Goal: Task Accomplishment & Management: Manage account settings

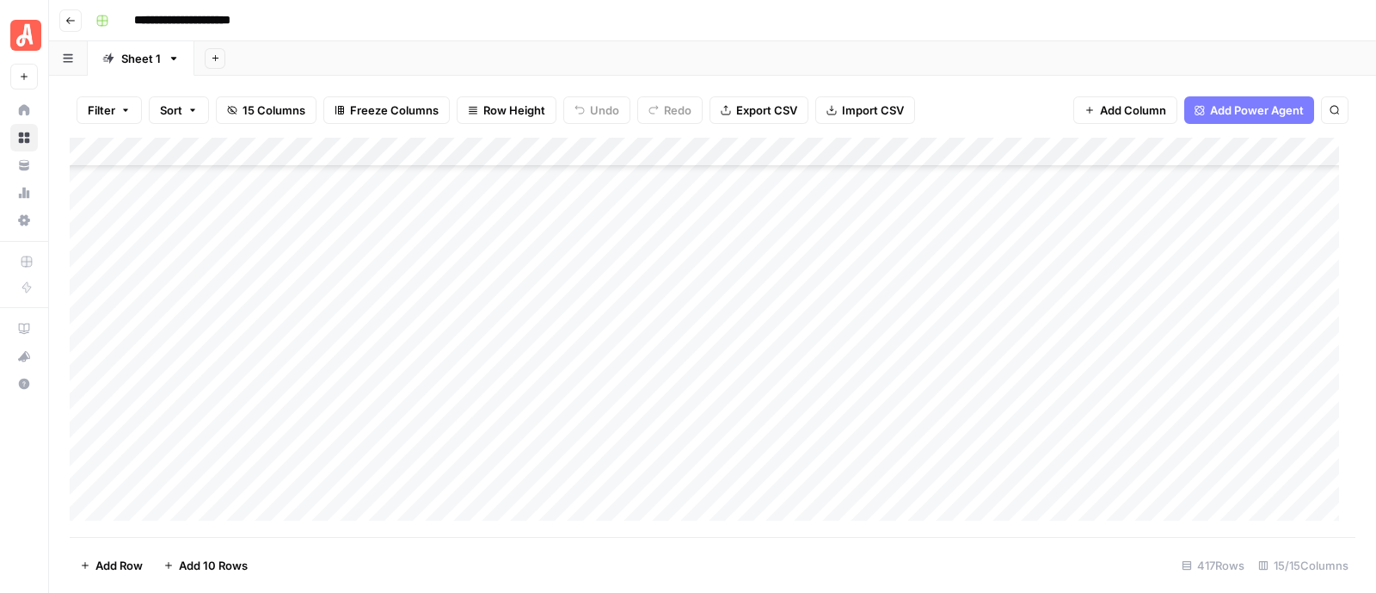
scroll to position [9182, 0]
click at [940, 385] on div "Add Column" at bounding box center [713, 337] width 1286 height 399
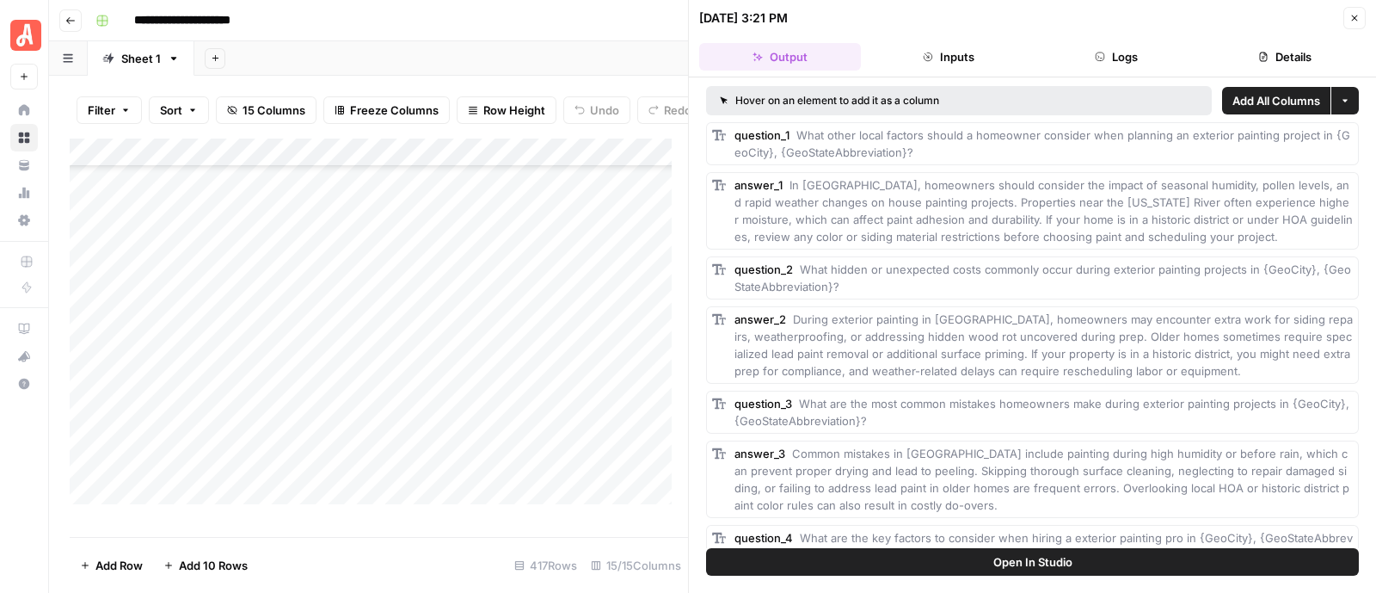
click at [1350, 25] on button "Close" at bounding box center [1355, 18] width 22 height 22
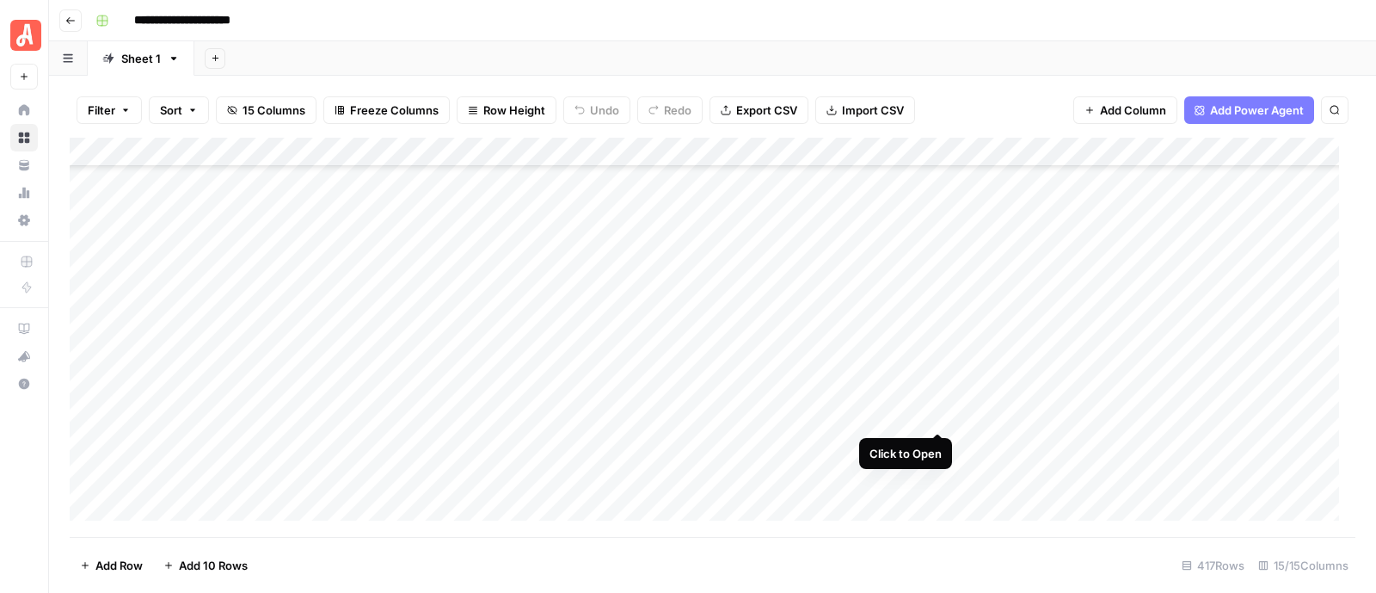
click at [939, 417] on div "Add Column" at bounding box center [713, 337] width 1286 height 399
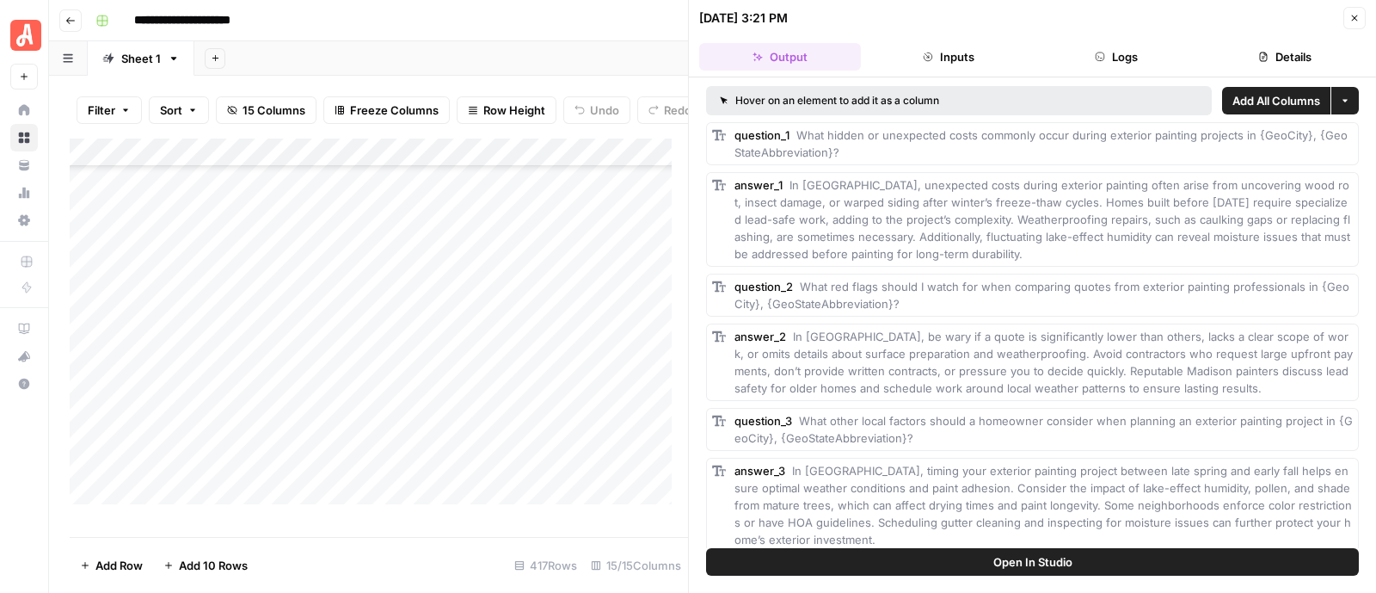
click at [1355, 21] on icon "button" at bounding box center [1355, 18] width 10 height 10
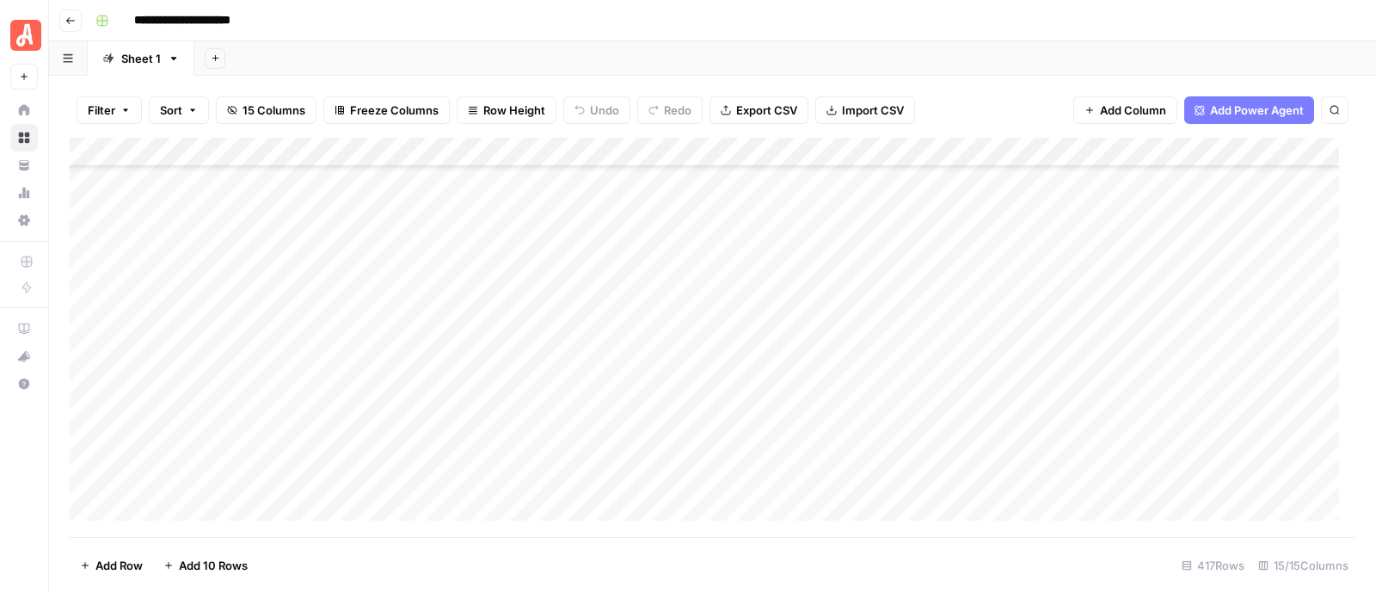
scroll to position [7435, 0]
click at [937, 377] on div "Add Column" at bounding box center [713, 337] width 1286 height 399
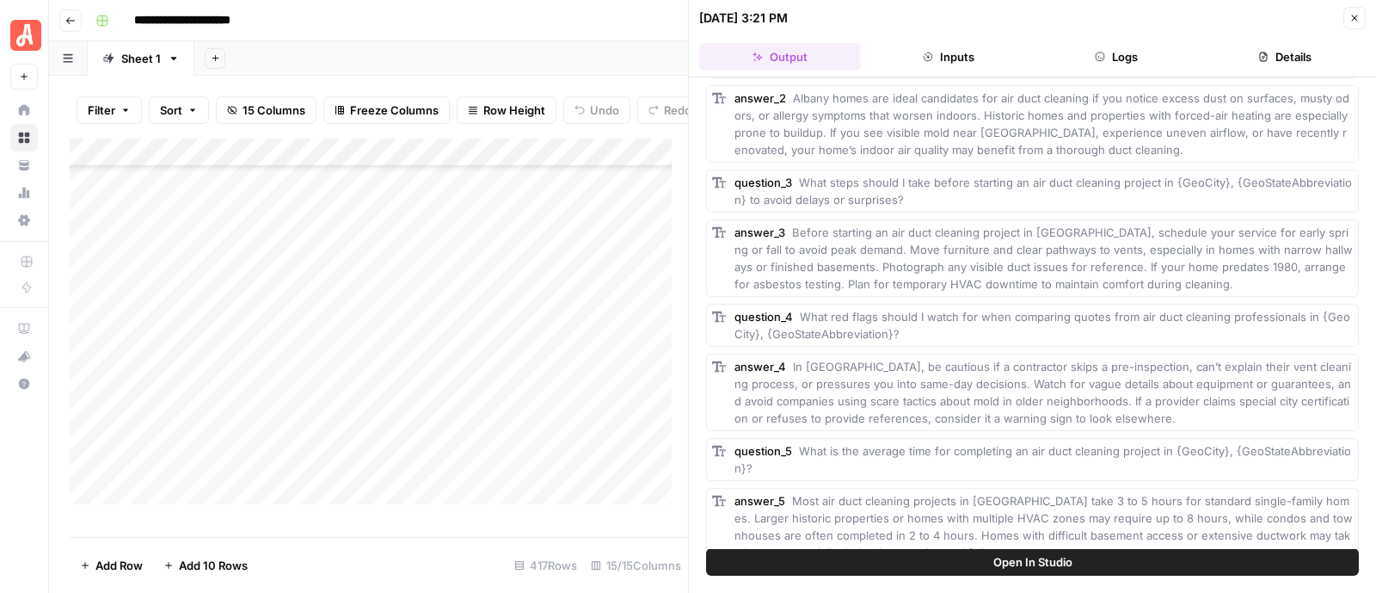
scroll to position [243, 0]
click at [1357, 24] on button "Close" at bounding box center [1355, 18] width 22 height 22
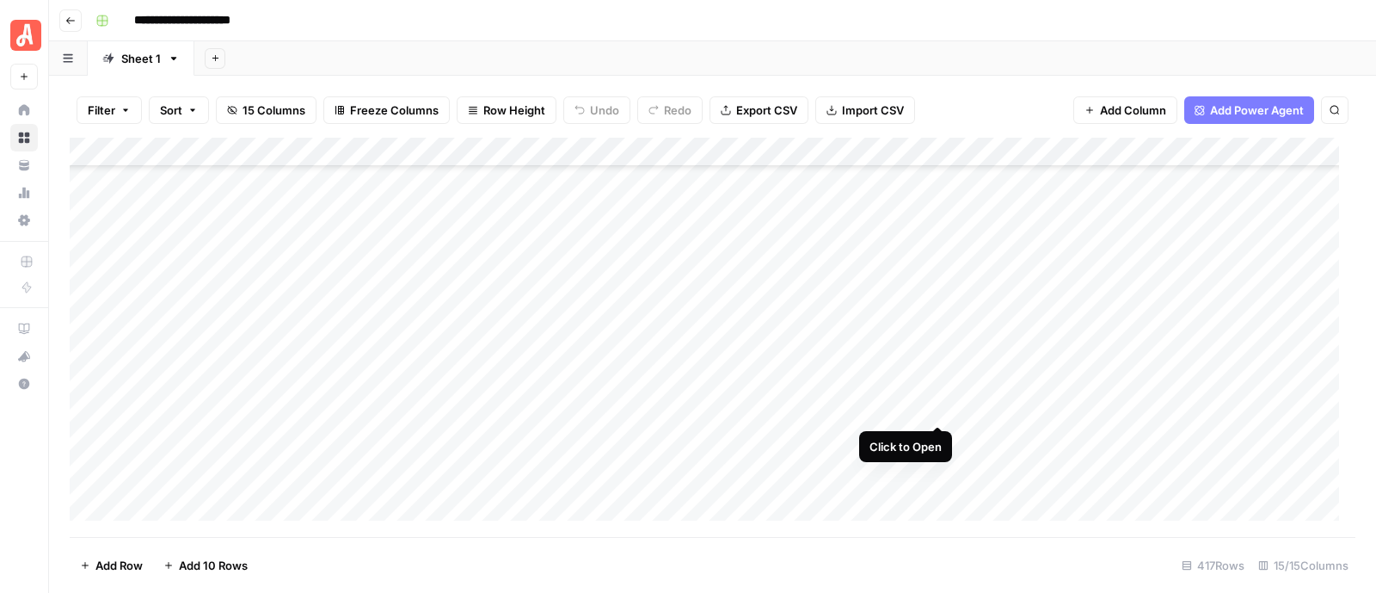
click at [940, 407] on div "Add Column" at bounding box center [713, 337] width 1286 height 399
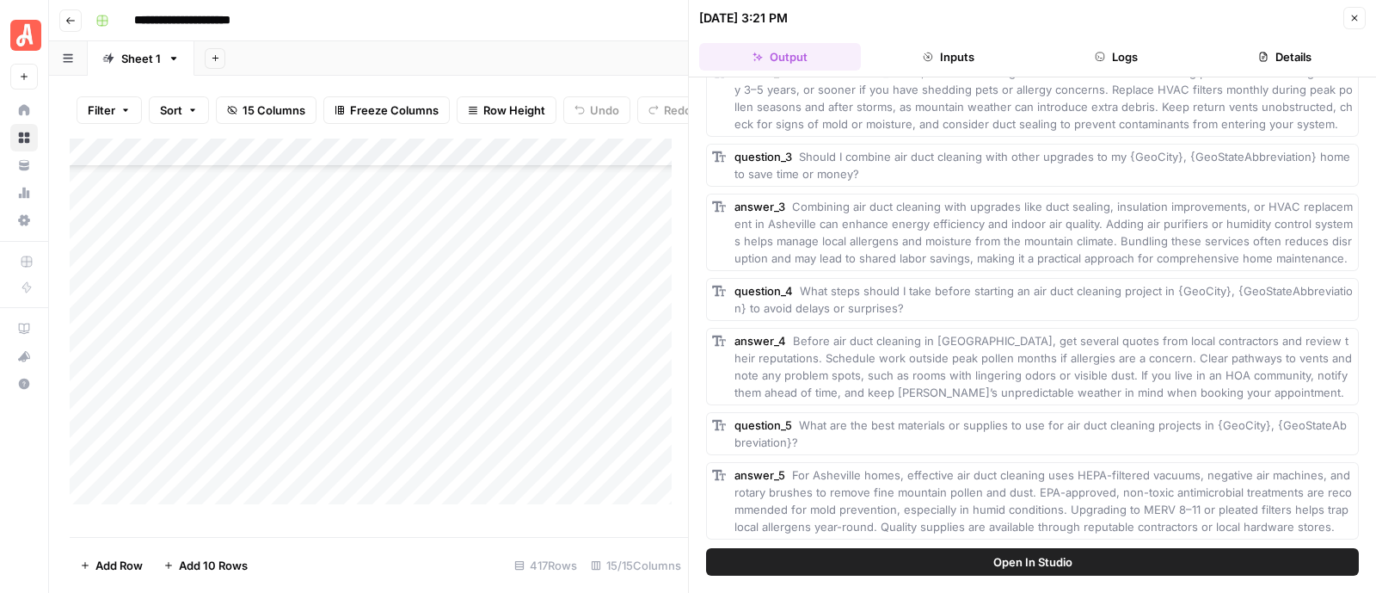
scroll to position [278, 0]
click at [1353, 15] on icon "button" at bounding box center [1355, 18] width 10 height 10
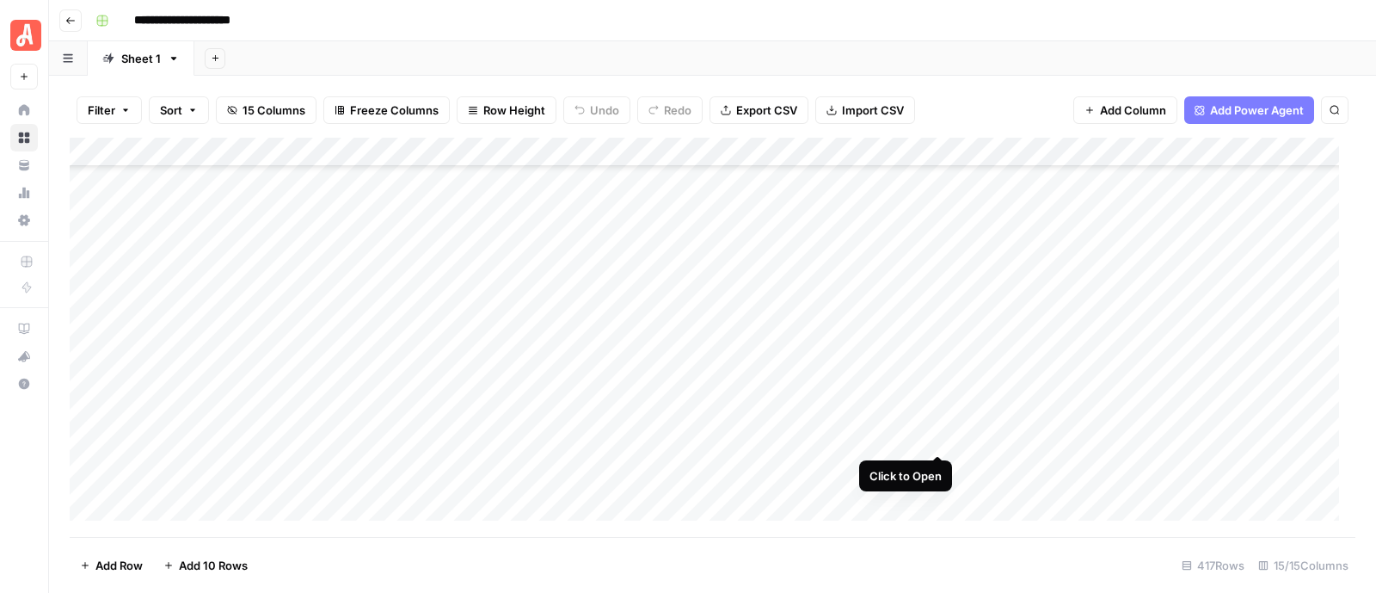
click at [938, 440] on div "Add Column" at bounding box center [713, 337] width 1286 height 399
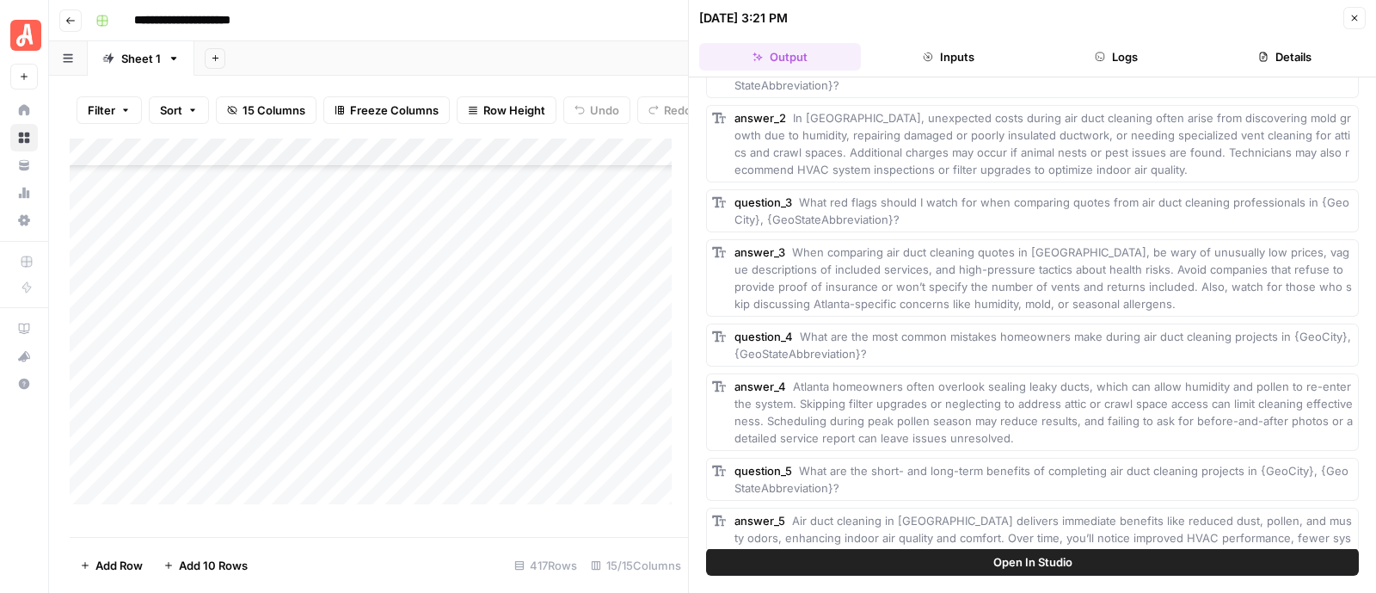
scroll to position [243, 0]
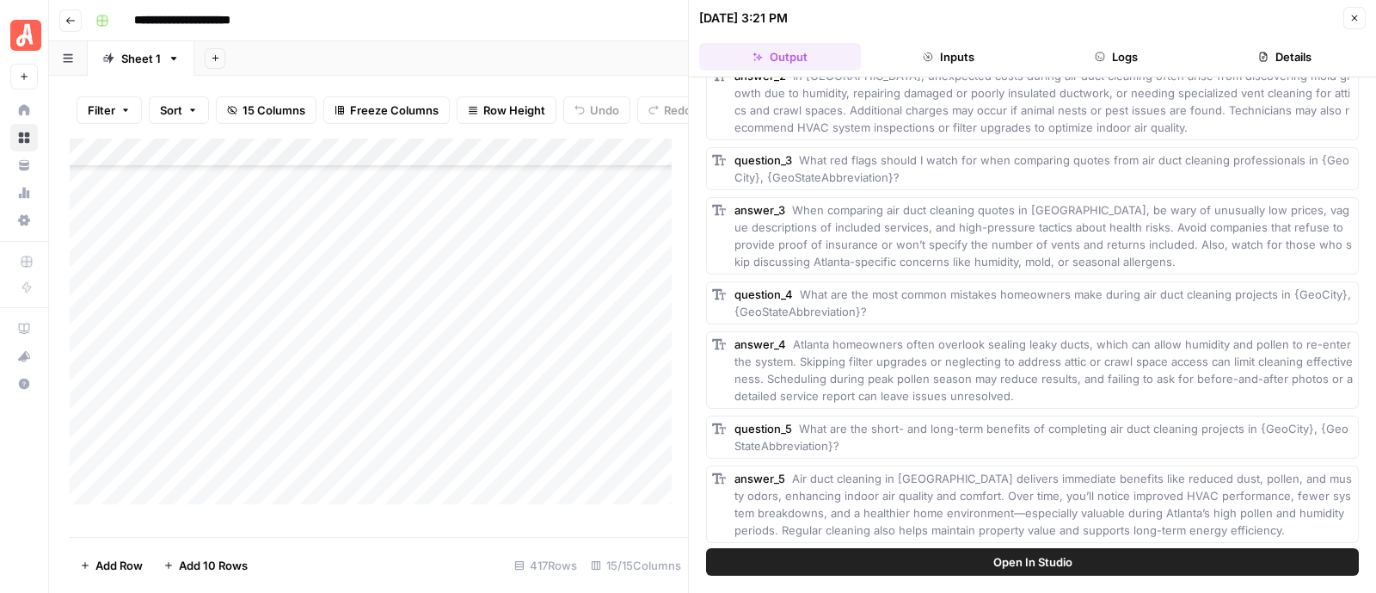
click at [1350, 21] on icon "button" at bounding box center [1355, 18] width 10 height 10
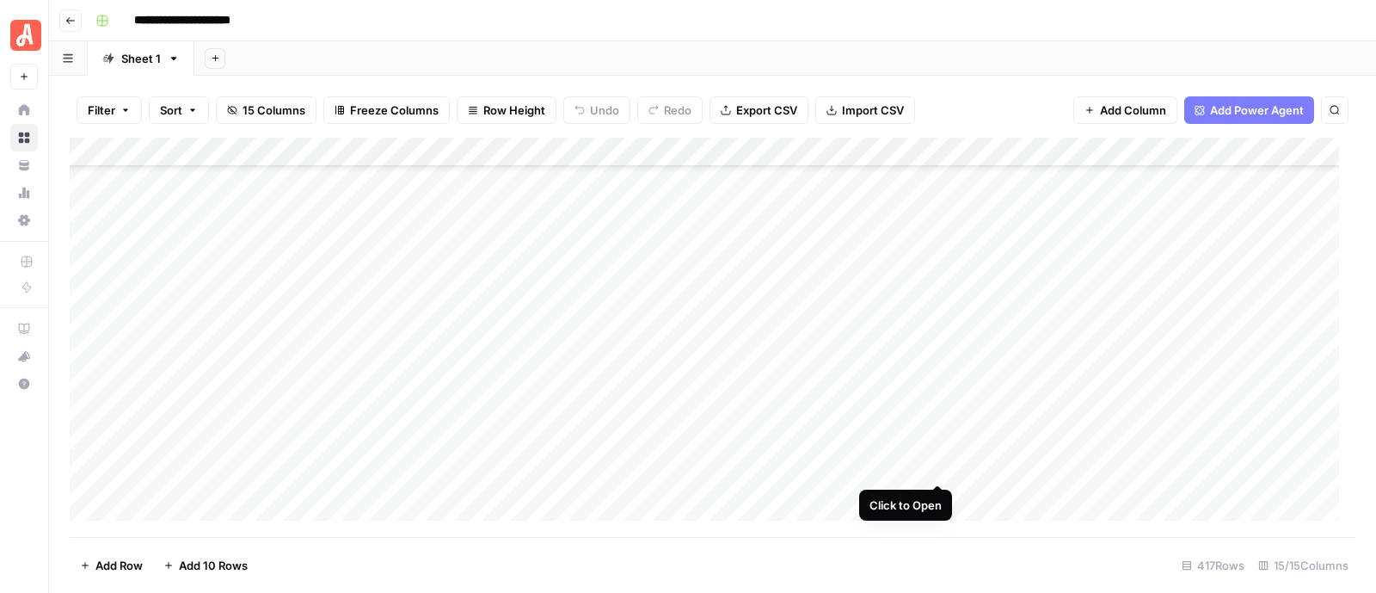
click at [939, 462] on div "Add Column" at bounding box center [713, 337] width 1286 height 399
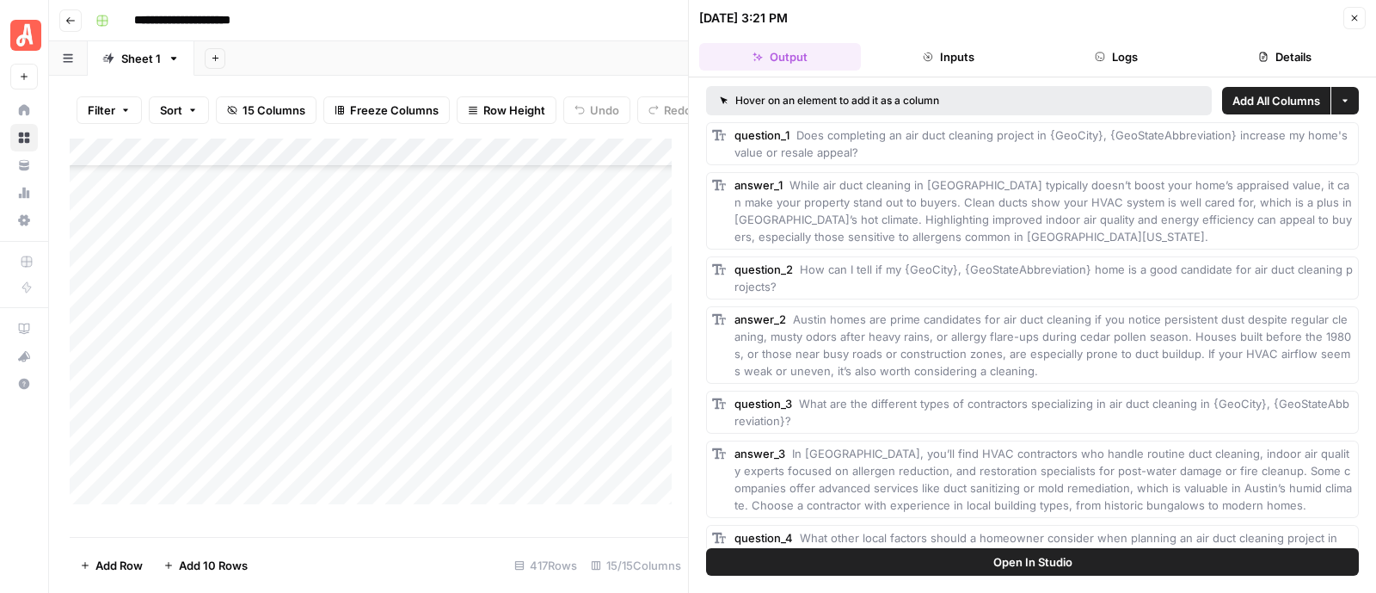
click at [1355, 26] on button "Close" at bounding box center [1355, 18] width 22 height 22
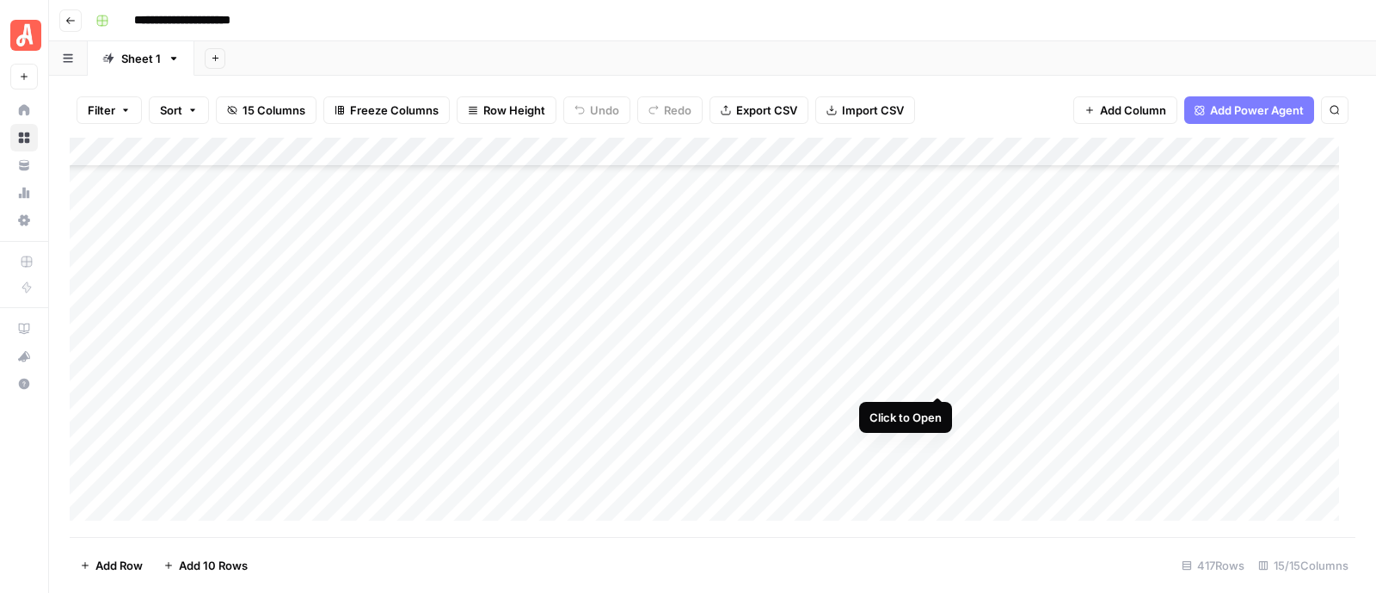
click at [938, 380] on div "Add Column" at bounding box center [713, 337] width 1286 height 399
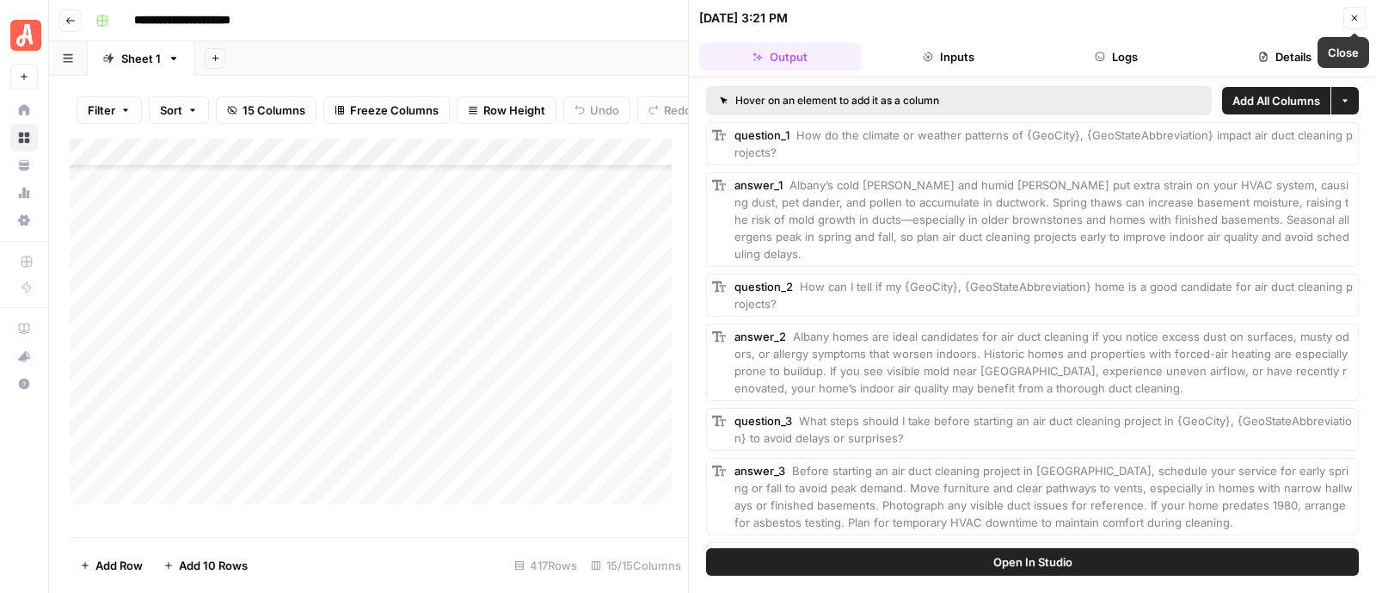
click at [1355, 15] on icon "button" at bounding box center [1355, 18] width 10 height 10
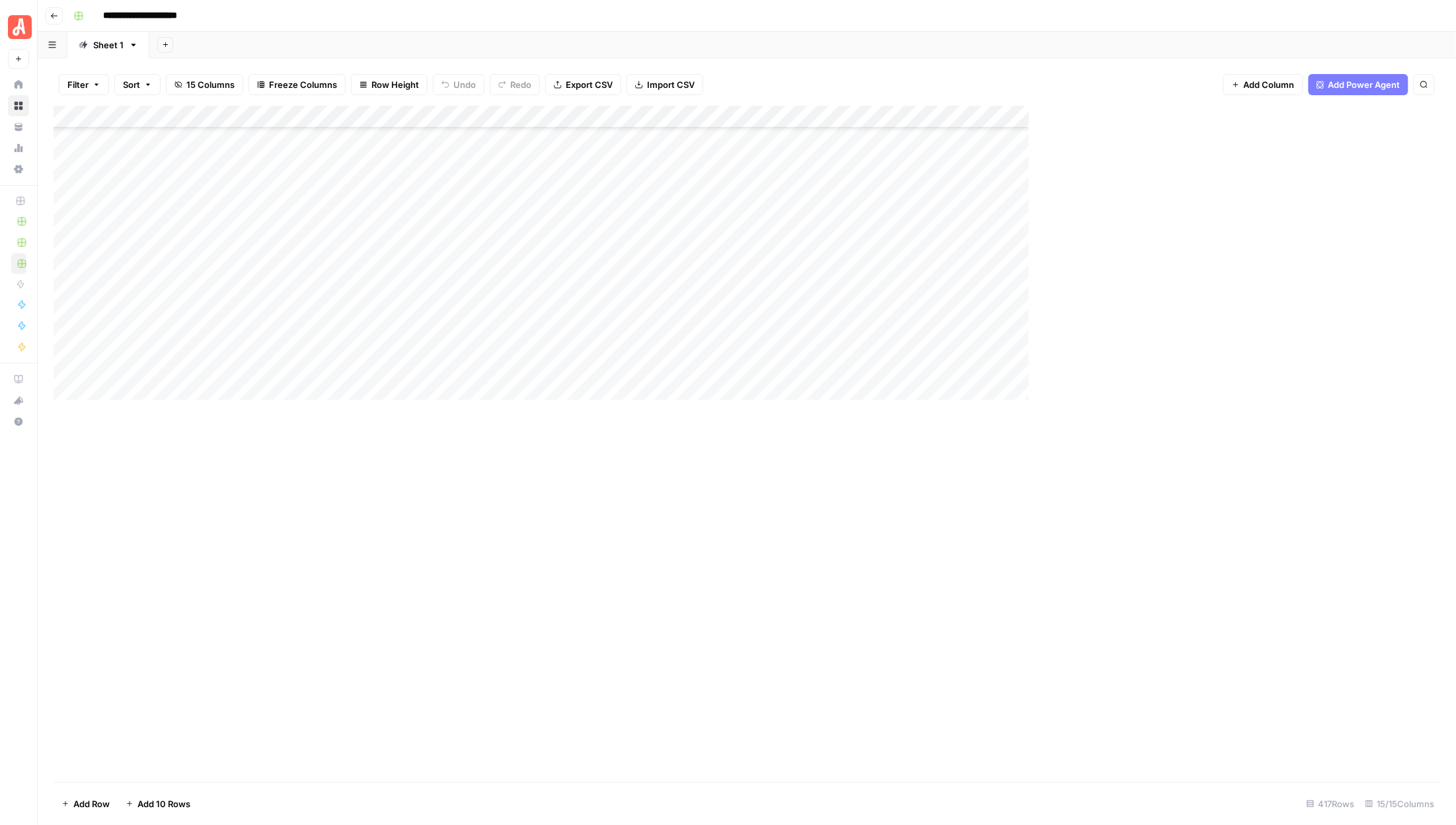
scroll to position [5711, 0]
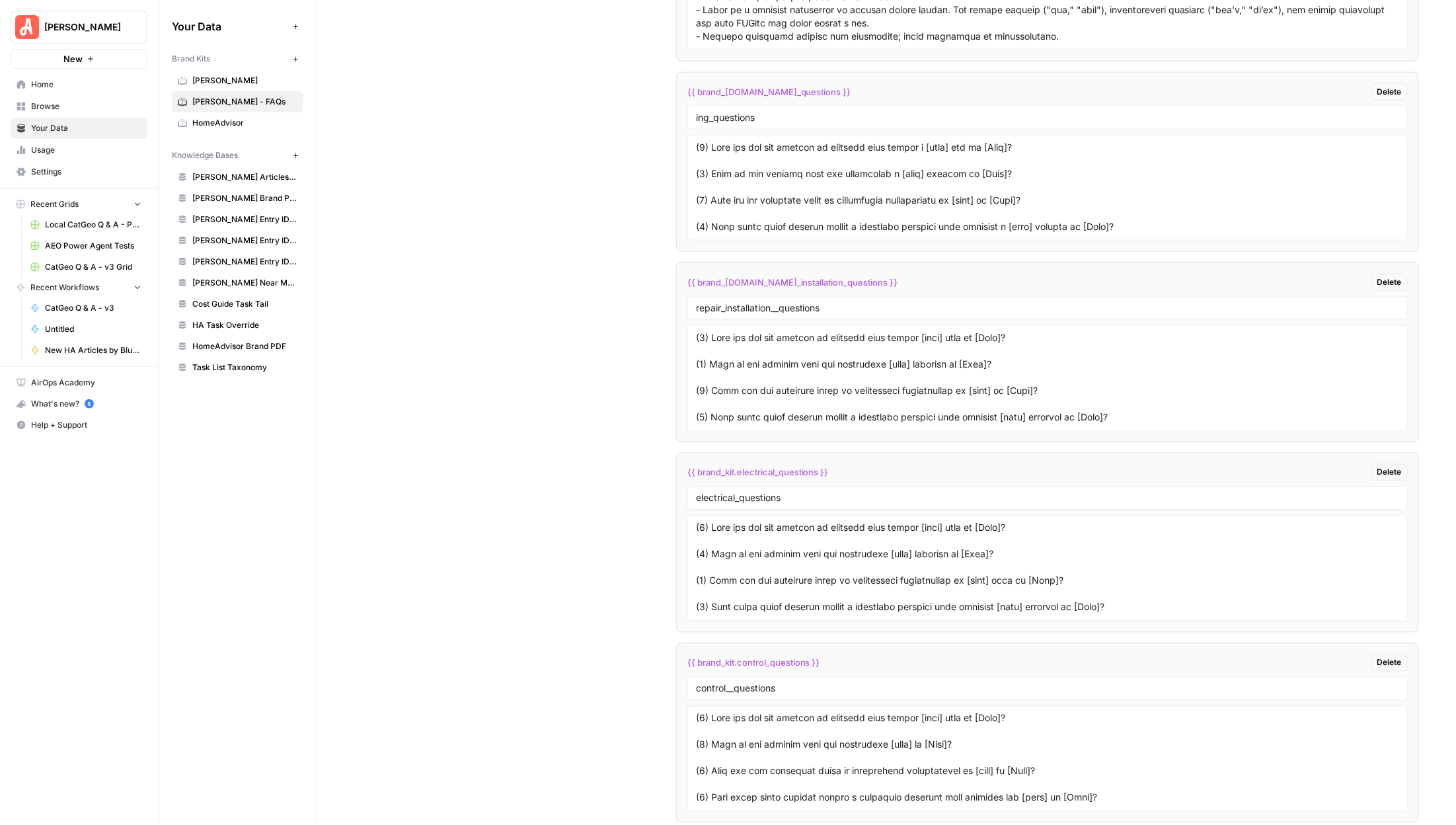
scroll to position [2560, 0]
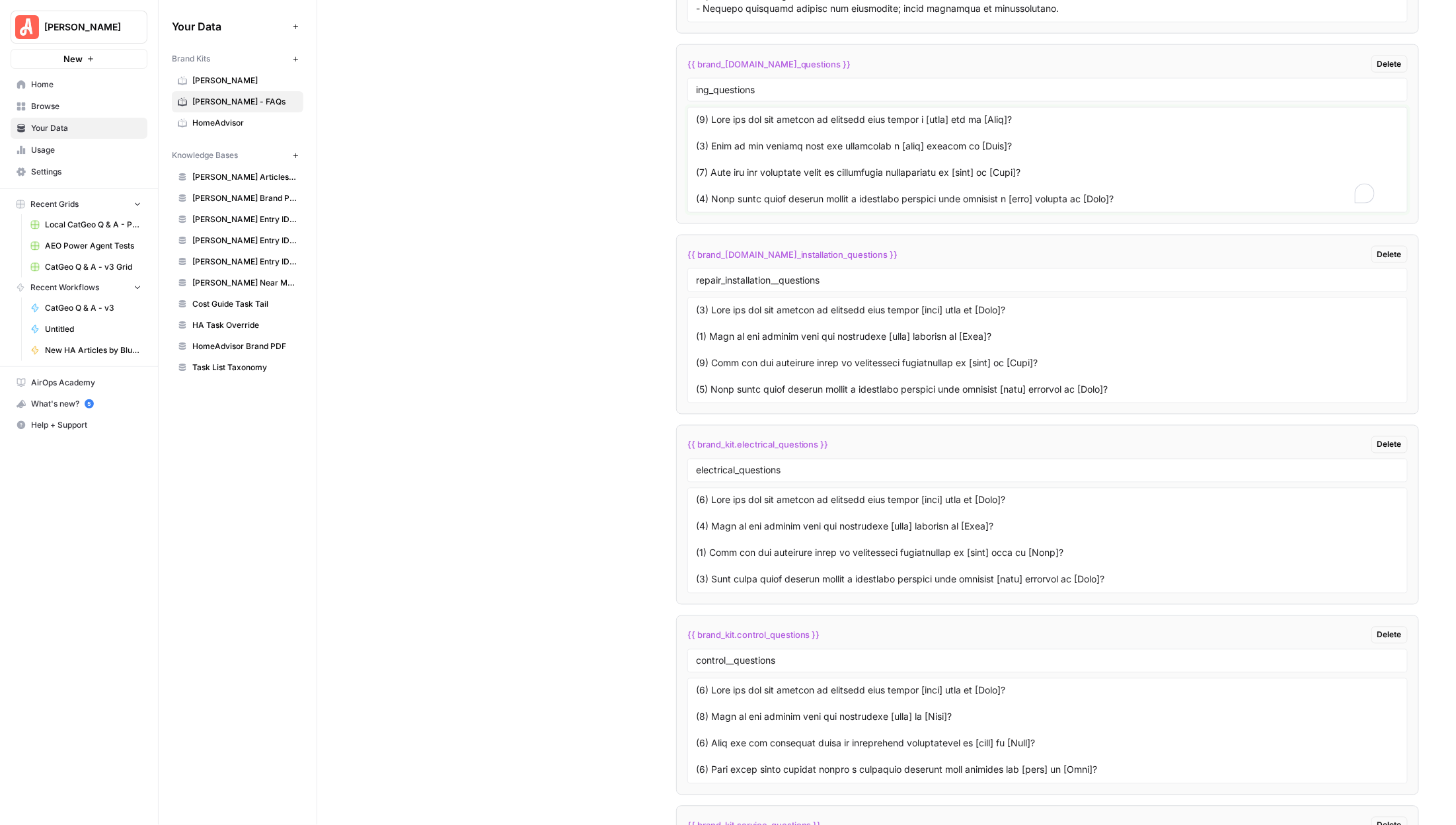
drag, startPoint x: 1026, startPoint y: 124, endPoint x: 682, endPoint y: 130, distance: 344.1
click at [682, 130] on li "{{ brand_kit.ing_questions }} Delete ing_questions" at bounding box center [1047, 134] width 743 height 180
paste textarea "[task] pros"
drag, startPoint x: 1002, startPoint y: 149, endPoint x: 688, endPoint y: 158, distance: 314.1
click at [688, 158] on div at bounding box center [1048, 160] width 721 height 106
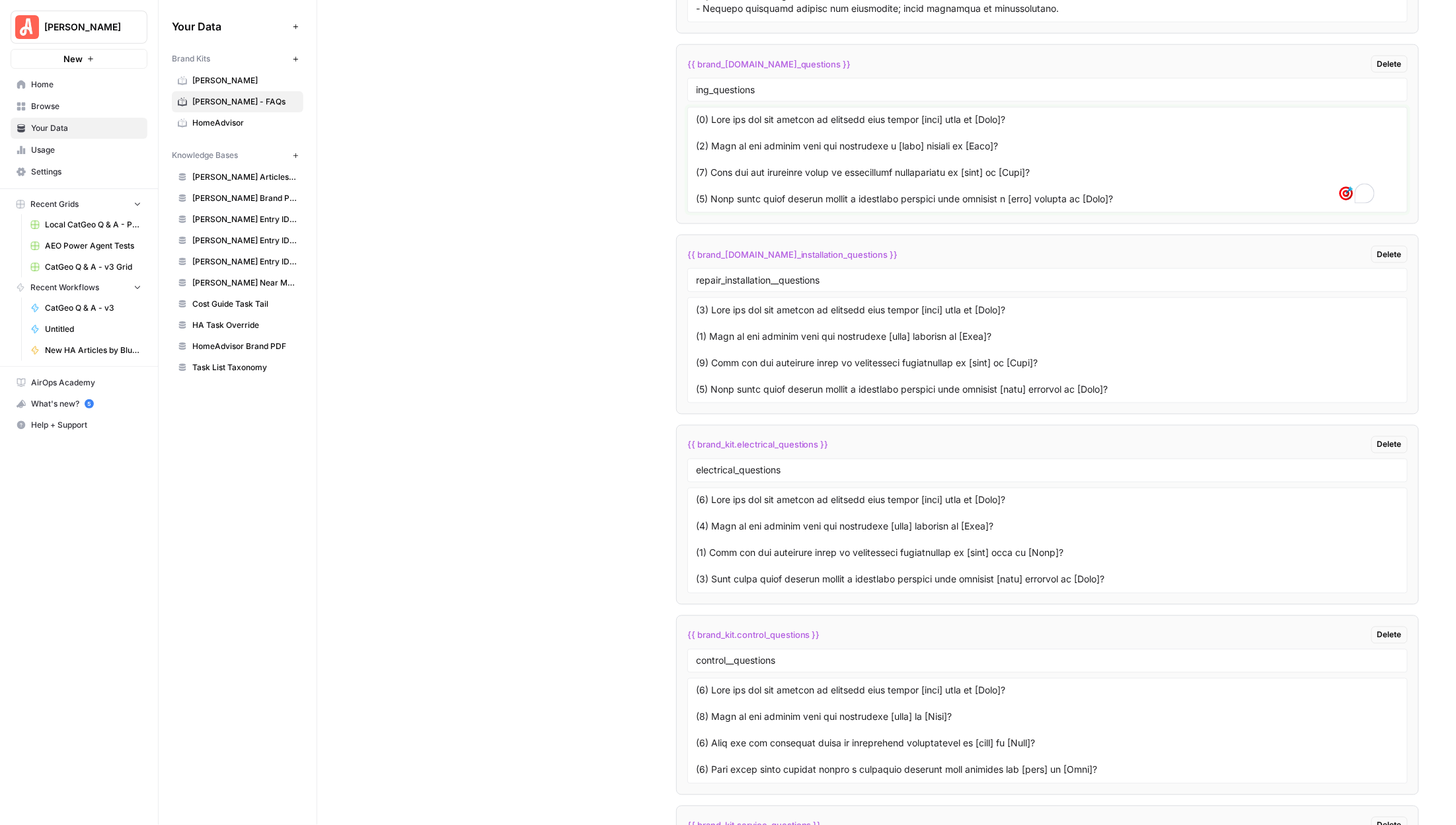
paste textarea "[task] projects"
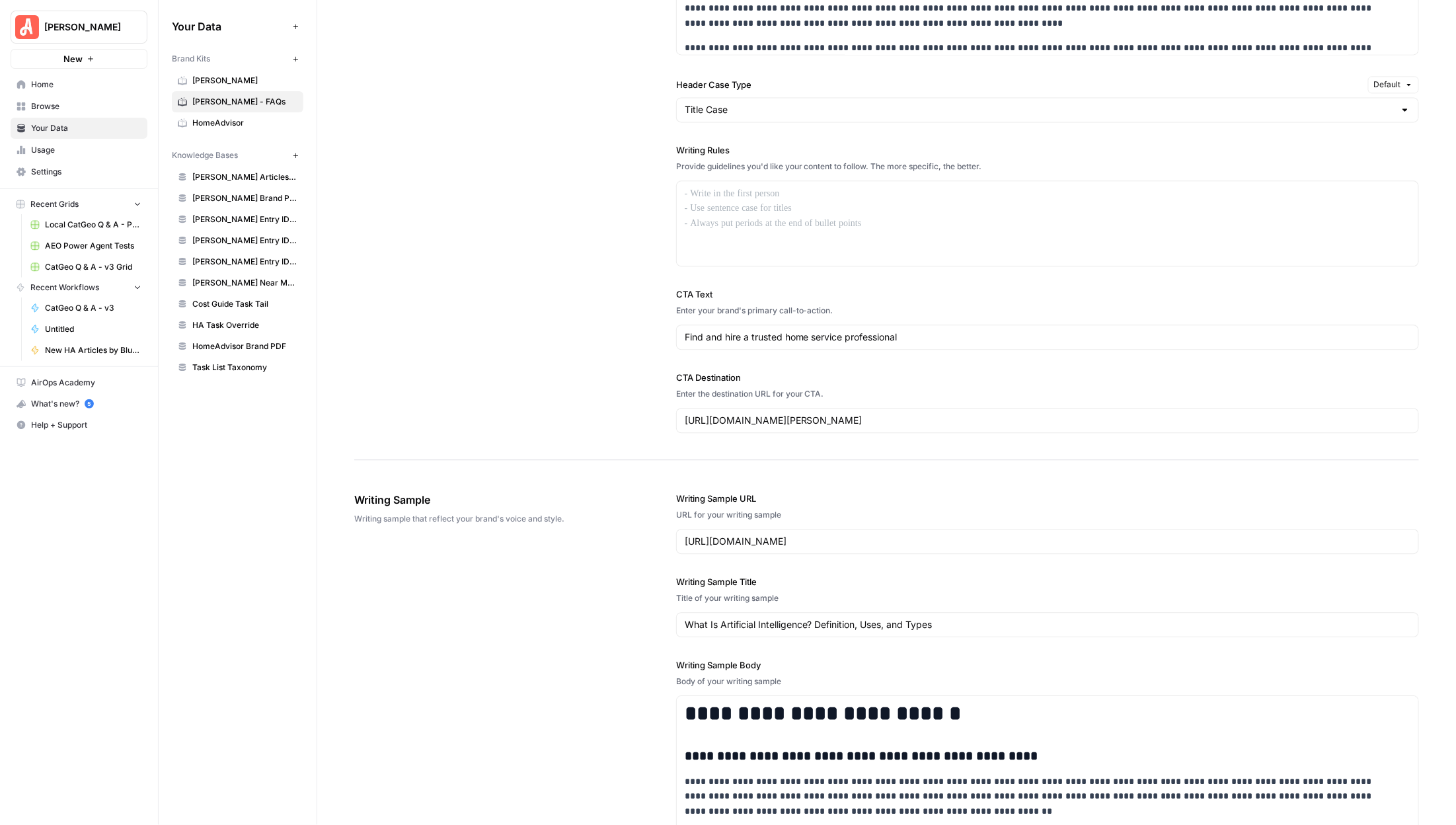
scroll to position [1486, 0]
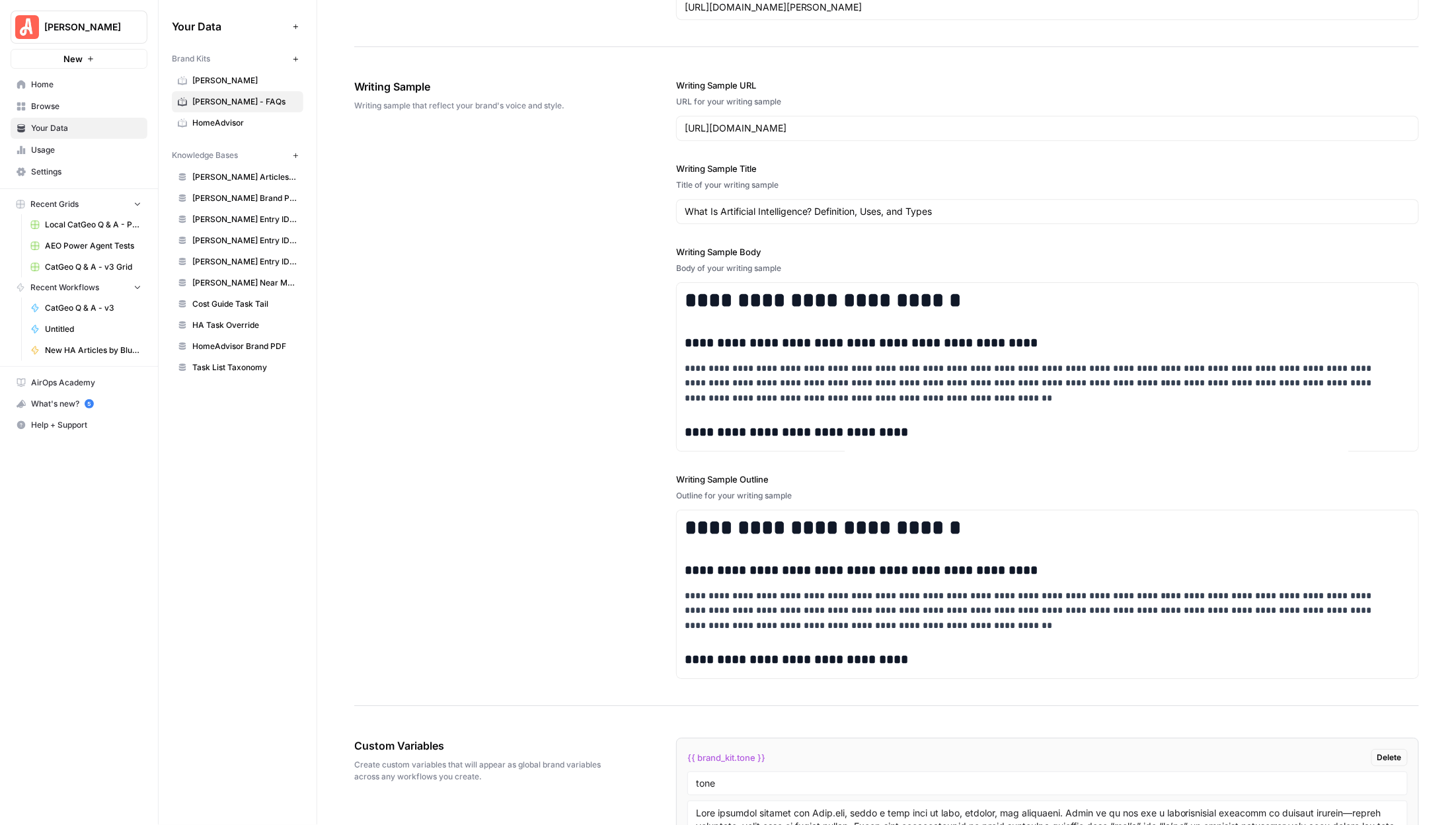
click at [626, 291] on div "**********" at bounding box center [887, 379] width 1065 height 654
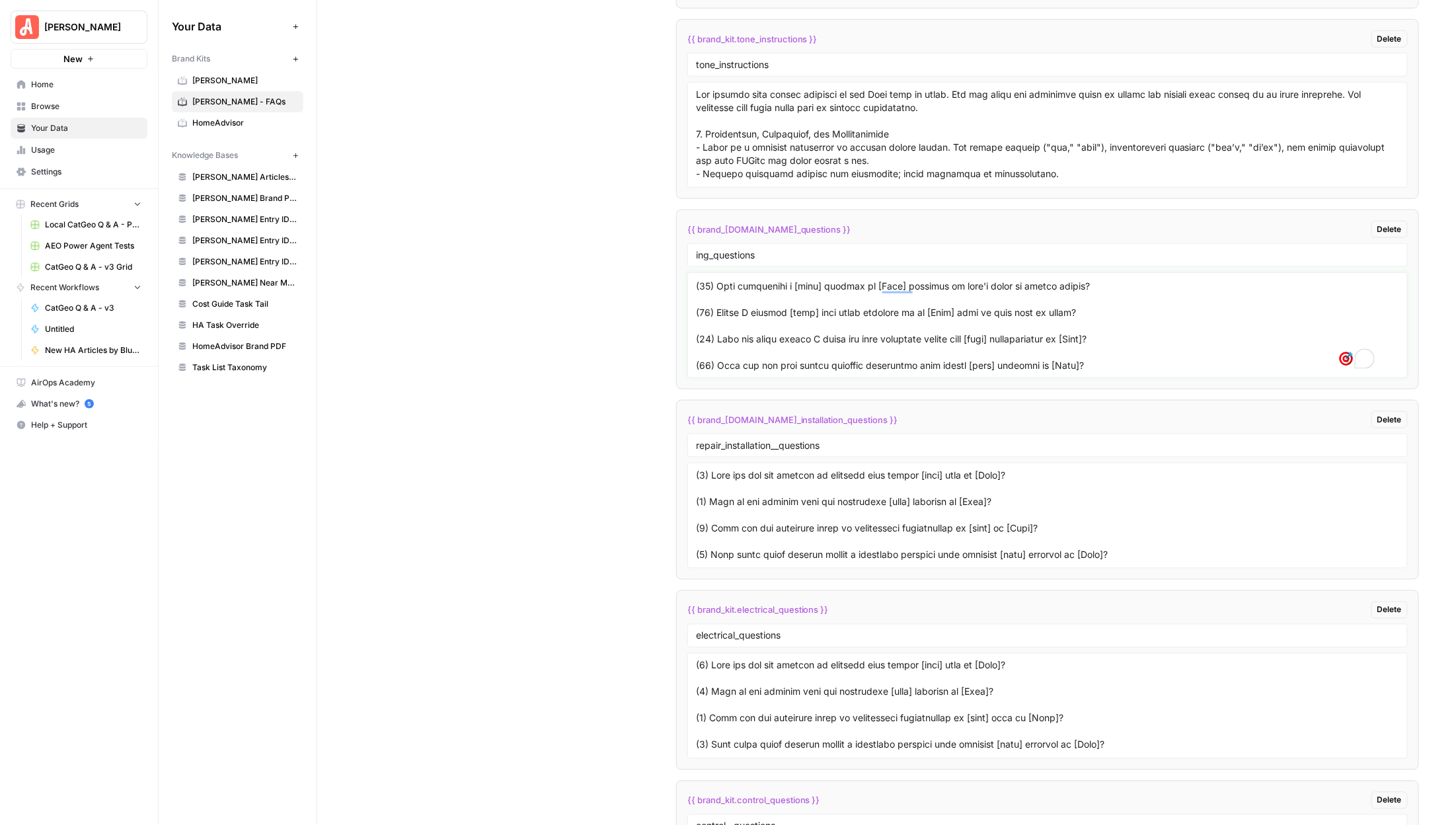
scroll to position [0, 0]
drag, startPoint x: 1135, startPoint y: 362, endPoint x: 861, endPoint y: 329, distance: 276.0
click at [856, 333] on textarea "To enrich screen reader interactions, please activate Accessibility in Grammarl…" at bounding box center [1047, 325] width 703 height 94
click at [1101, 330] on textarea "To enrich screen reader interactions, please activate Accessibility in Grammarl…" at bounding box center [1047, 325] width 703 height 94
drag, startPoint x: 1138, startPoint y: 319, endPoint x: 689, endPoint y: 323, distance: 449.0
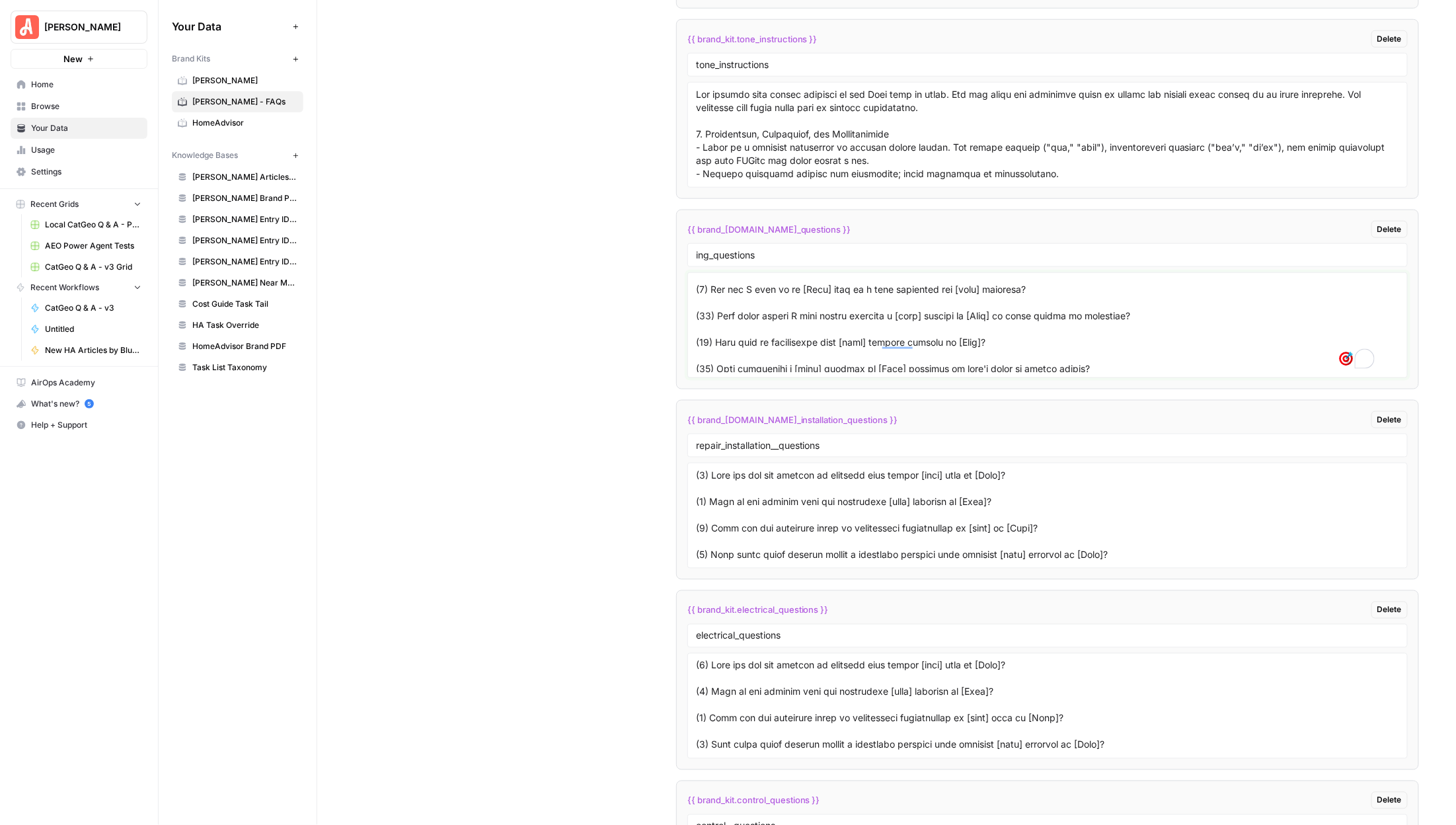
click at [689, 323] on div at bounding box center [1048, 325] width 721 height 106
paste textarea "[task] projects"
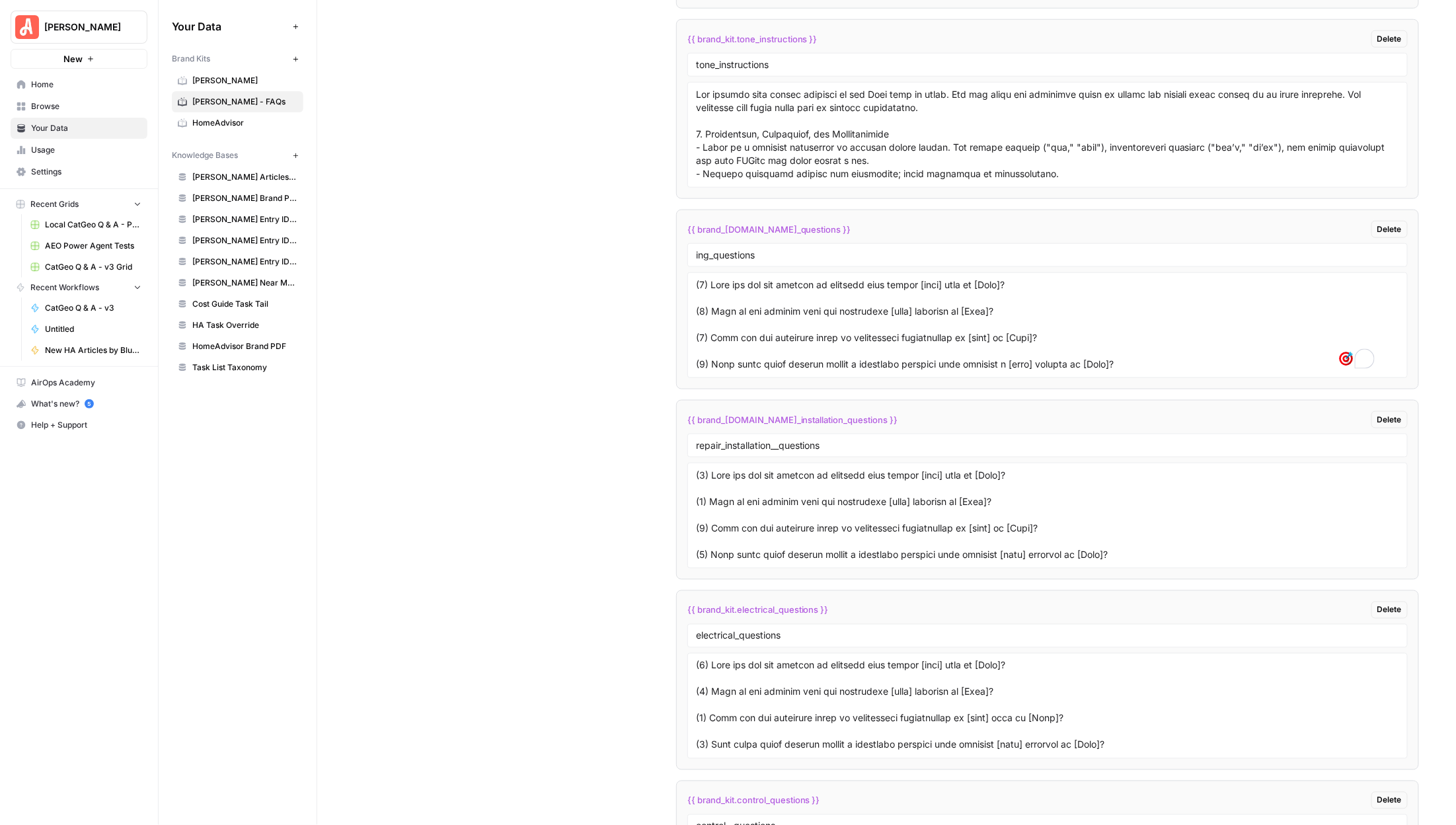
click at [1069, 35] on li "{{ brand_kit.tone_instructions }} Delete tone_instructions" at bounding box center [1047, 109] width 743 height 180
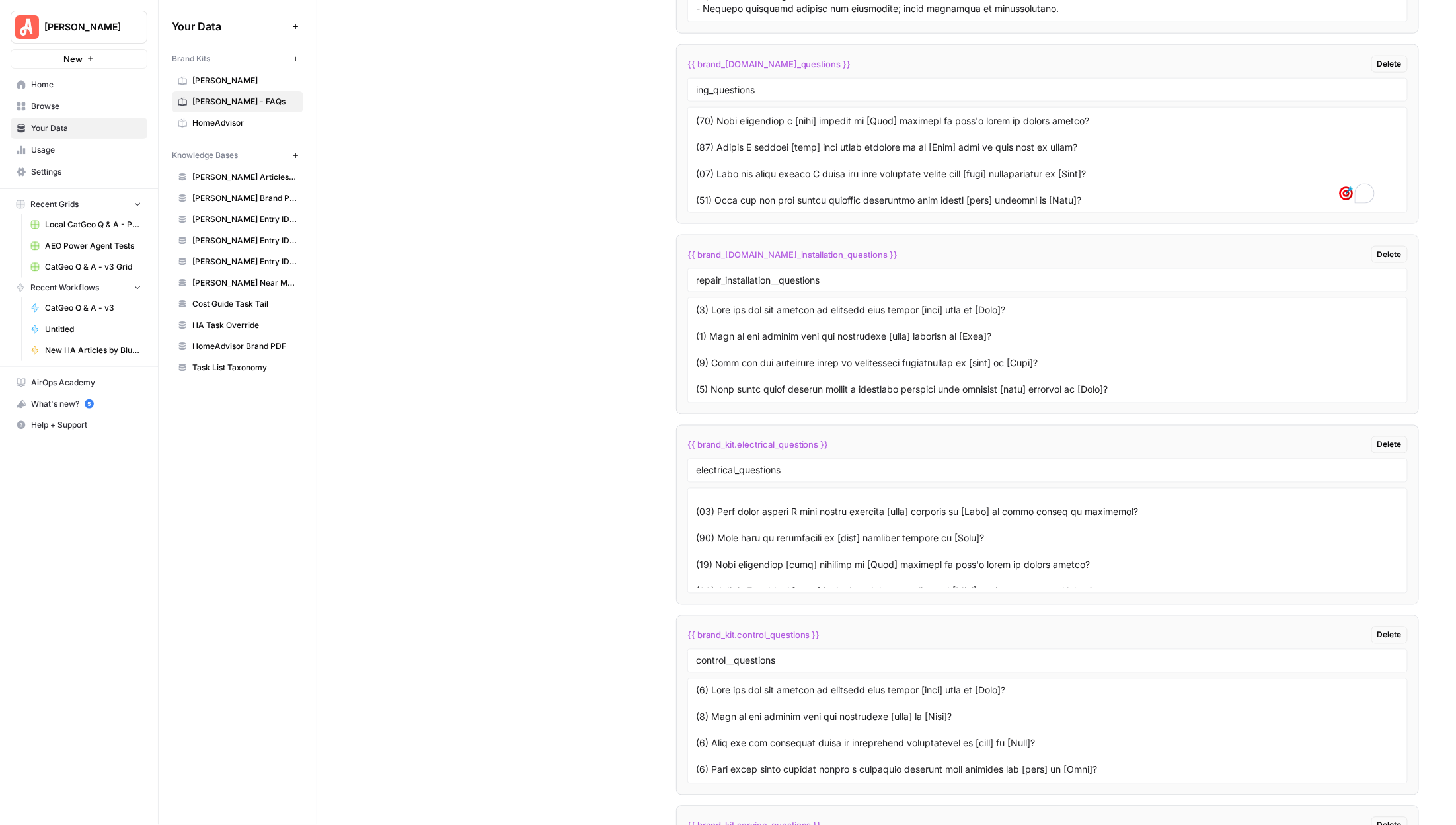
scroll to position [0, 0]
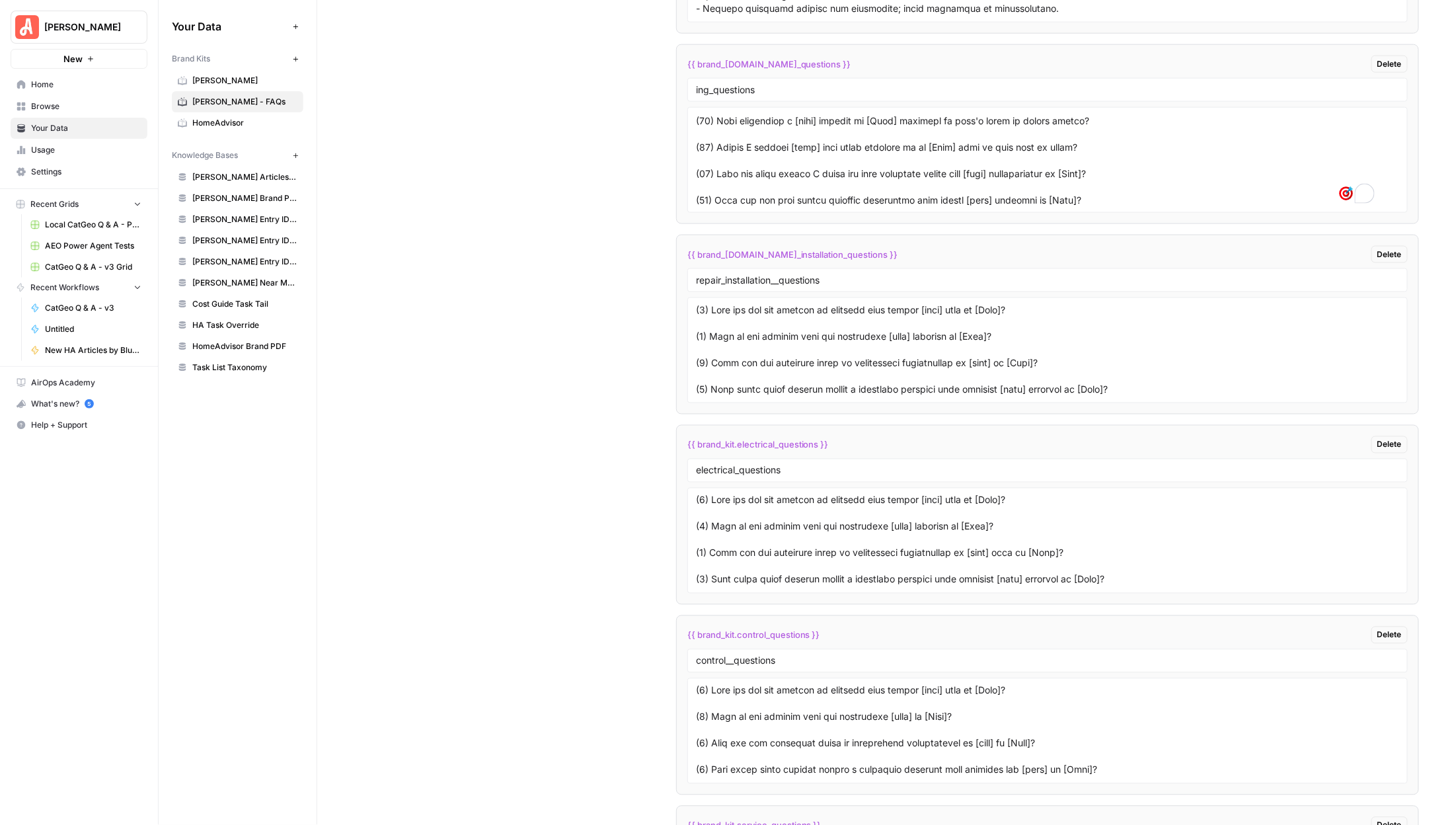
click at [1022, 57] on li "{{ brand_kit.ing_questions }} Delete ing_questions" at bounding box center [1047, 134] width 743 height 180
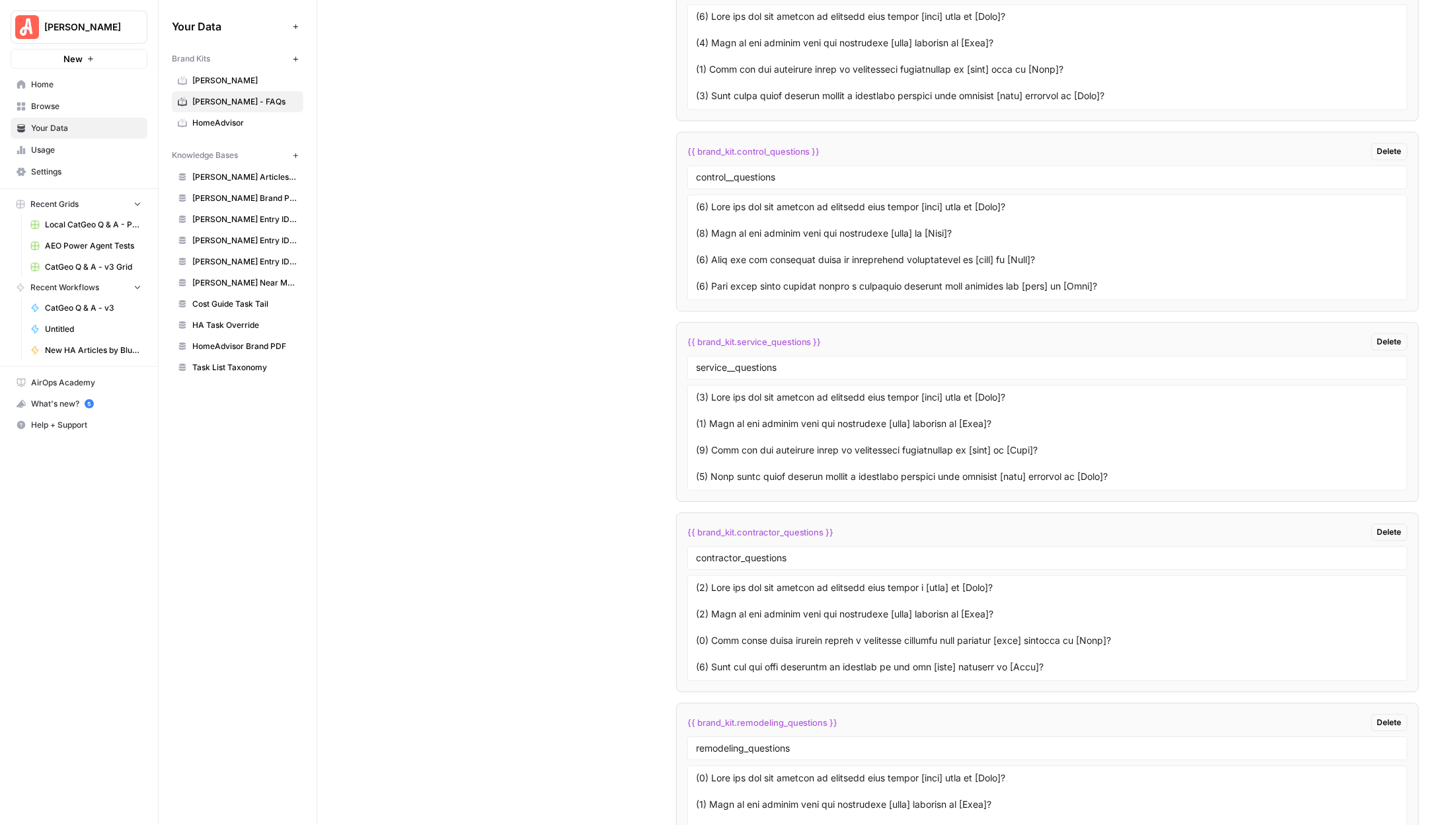
scroll to position [3056, 0]
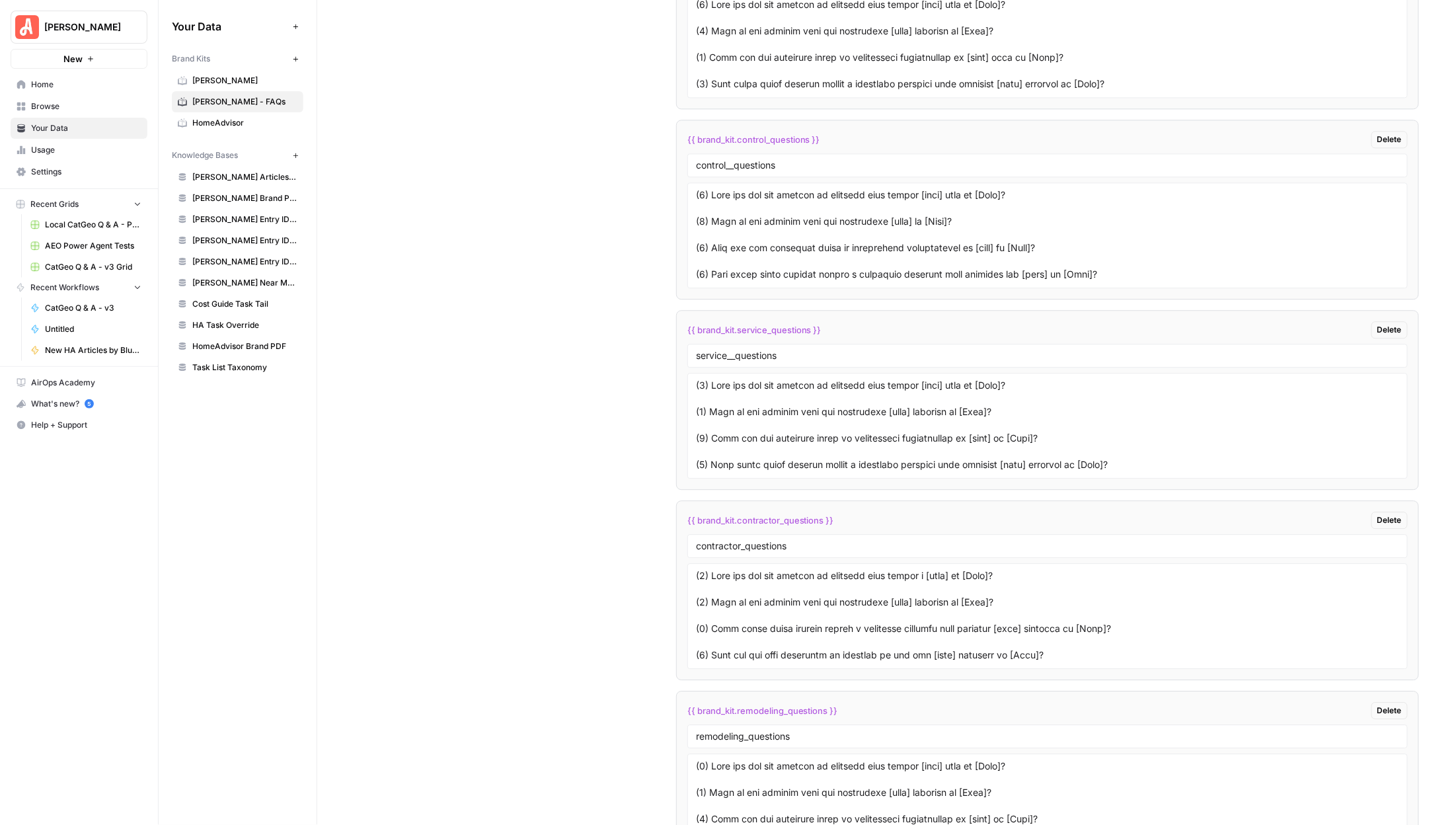
click at [1119, 148] on div "{{ brand_kit.control_questions }} Delete" at bounding box center [1048, 139] width 721 height 17
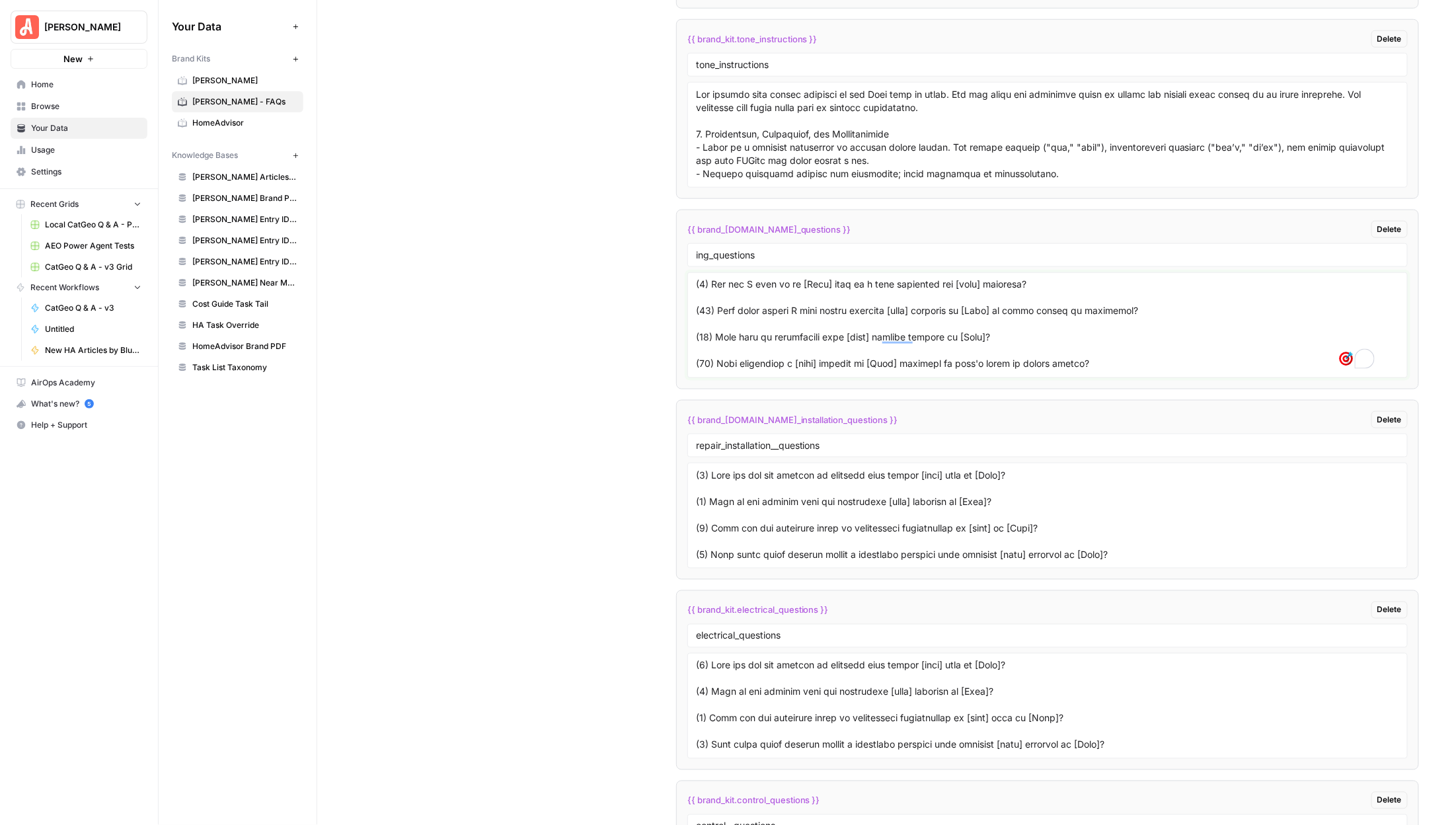
scroll to position [290, 0]
drag, startPoint x: 1123, startPoint y: 371, endPoint x: 689, endPoint y: 341, distance: 435.0
click at [688, 346] on div at bounding box center [1048, 325] width 721 height 106
click at [793, 349] on textarea "To enrich screen reader interactions, please activate Accessibility in Grammarl…" at bounding box center [1047, 325] width 703 height 94
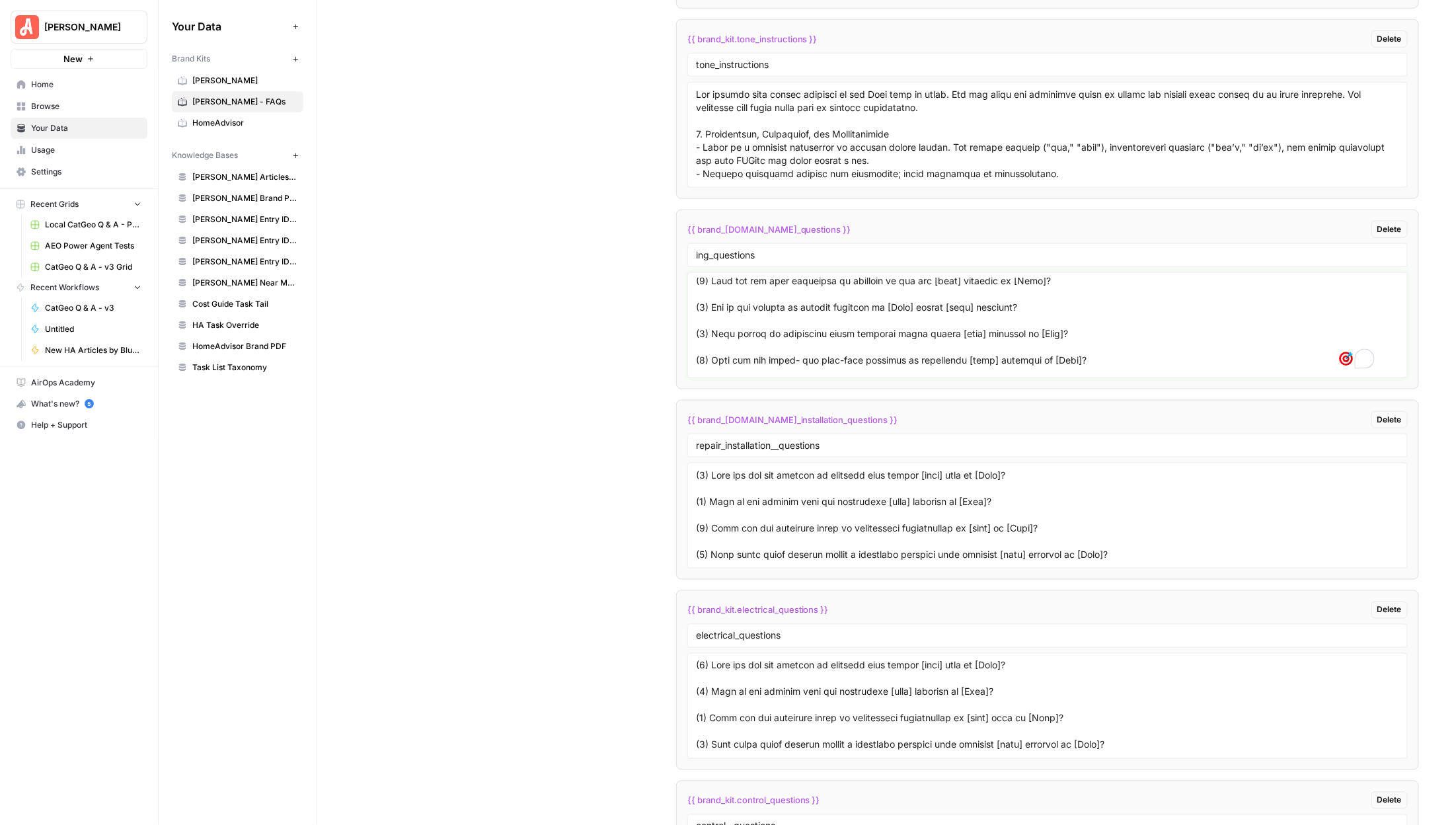
drag, startPoint x: 1138, startPoint y: 370, endPoint x: 952, endPoint y: 366, distance: 186.0
click at [950, 368] on textarea "To enrich screen reader interactions, please activate Accessibility in Grammarl…" at bounding box center [1047, 325] width 703 height 94
click at [1076, 346] on textarea "To enrich screen reader interactions, please activate Accessibility in Grammarl…" at bounding box center [1047, 325] width 703 height 94
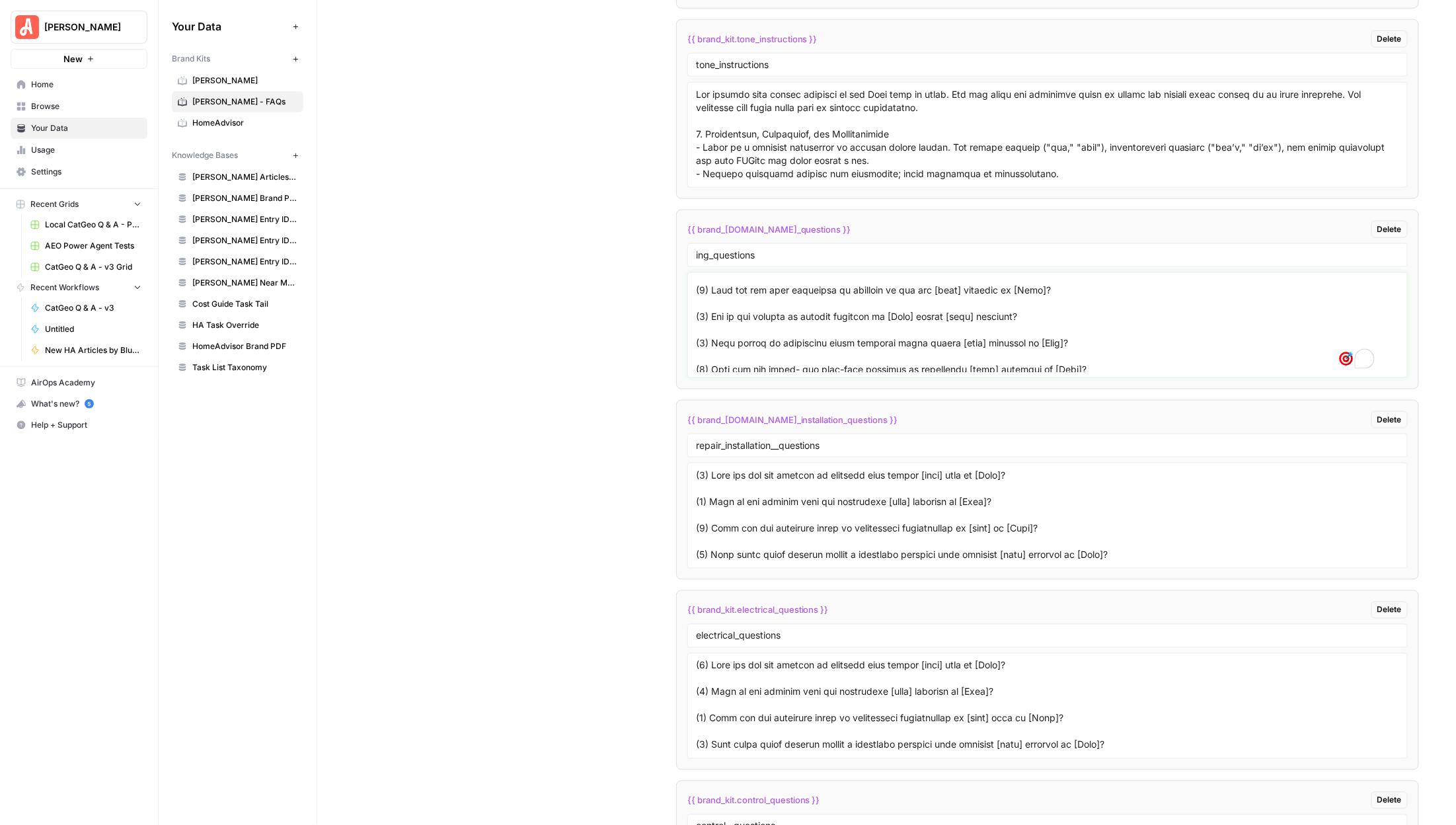
drag, startPoint x: 1131, startPoint y: 371, endPoint x: 1056, endPoint y: 365, distance: 75.2
click at [1056, 366] on textarea "To enrich screen reader interactions, please activate Accessibility in Grammarl…" at bounding box center [1047, 325] width 703 height 94
click at [1113, 371] on textarea "To enrich screen reader interactions, please activate Accessibility in Grammarl…" at bounding box center [1047, 325] width 703 height 94
click at [1023, 371] on textarea "To enrich screen reader interactions, please activate Accessibility in Grammarl…" at bounding box center [1047, 325] width 703 height 94
click at [1078, 370] on textarea "To enrich screen reader interactions, please activate Accessibility in Grammarl…" at bounding box center [1047, 325] width 703 height 94
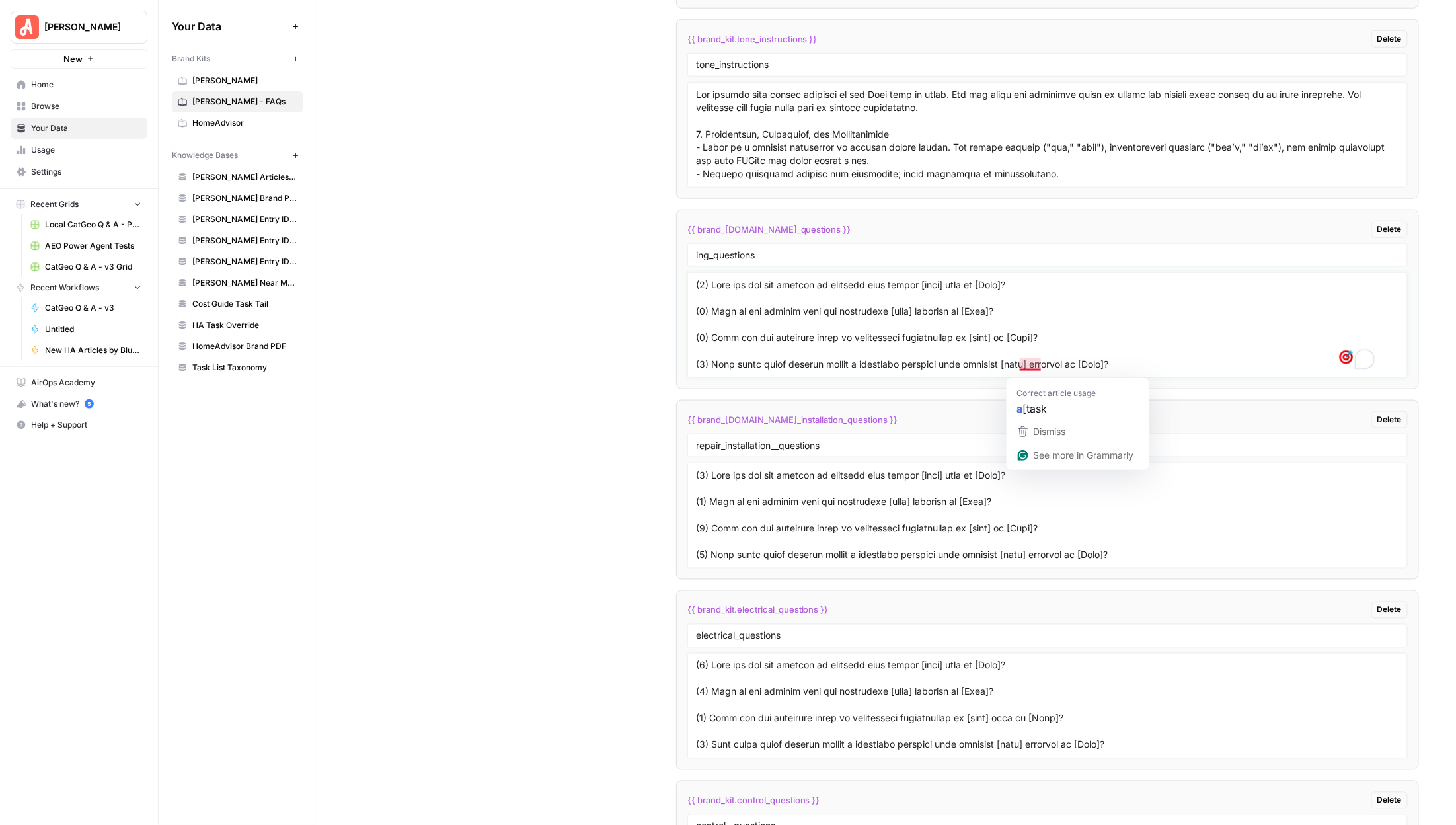
click at [1016, 378] on div "Correct article usage a [task" at bounding box center [1078, 398] width 143 height 41
click at [1017, 372] on textarea "To enrich screen reader interactions, please activate Accessibility in Grammarl…" at bounding box center [1047, 325] width 703 height 94
click at [1188, 358] on textarea "To enrich screen reader interactions, please activate Accessibility in Grammarl…" at bounding box center [1047, 325] width 703 height 94
click at [1049, 30] on li "{{ brand_kit.tone_instructions }} Delete tone_instructions" at bounding box center [1047, 109] width 743 height 180
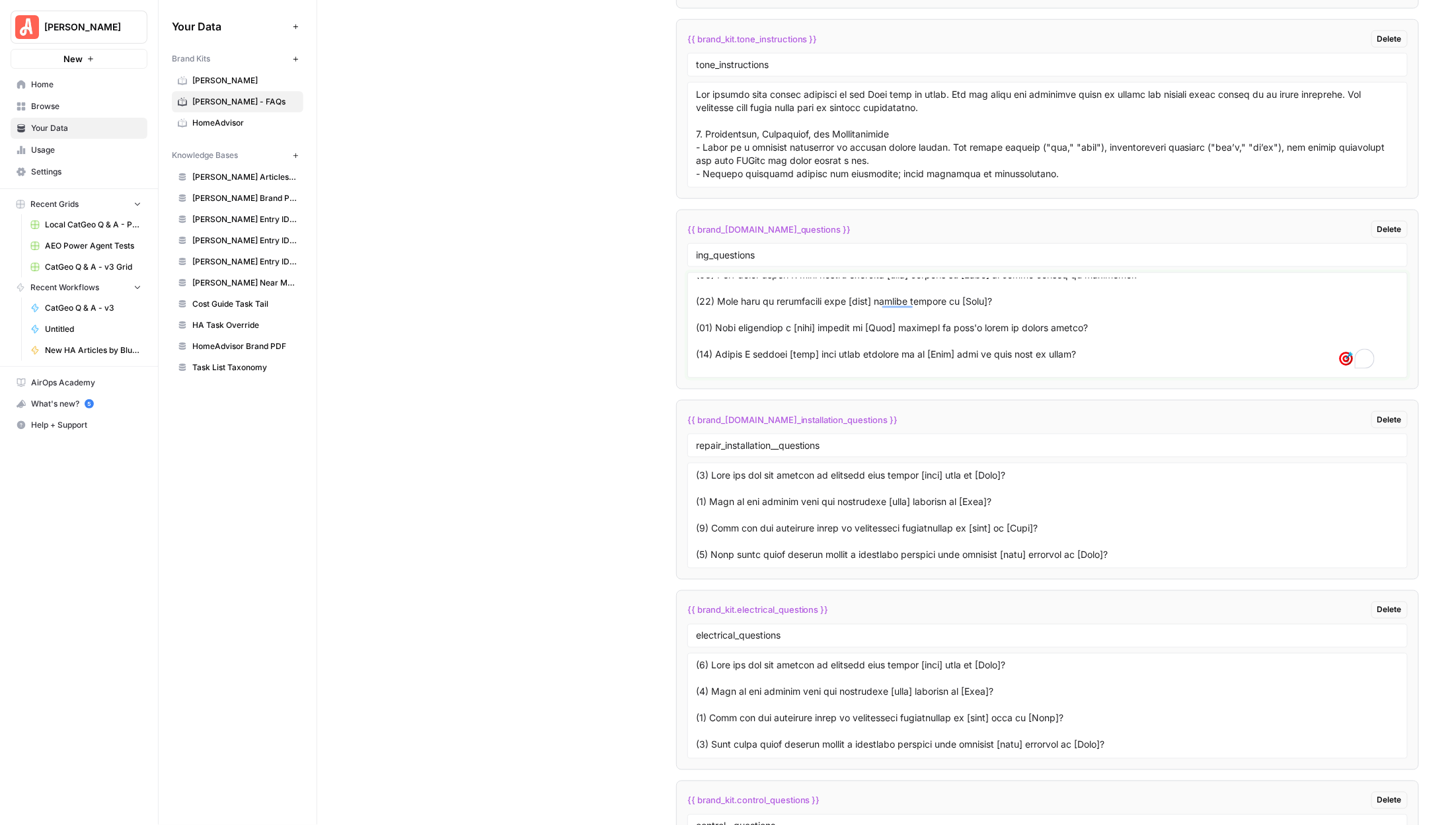
click at [797, 332] on textarea "To enrich screen reader interactions, please activate Accessibility in Grammarl…" at bounding box center [1047, 325] width 703 height 94
click at [847, 333] on textarea "To enrich screen reader interactions, please activate Accessibility in Grammarl…" at bounding box center [1047, 325] width 703 height 94
click at [764, 360] on textarea "To enrich screen reader interactions, please activate Accessibility in Grammarl…" at bounding box center [1047, 325] width 703 height 94
type textarea "(1) What are the key factors to consider when hiring [task] pros in [City]? (2)…"
click at [1171, 28] on li "{{ brand_kit.tone_instructions }} Delete tone_instructions" at bounding box center [1047, 109] width 743 height 180
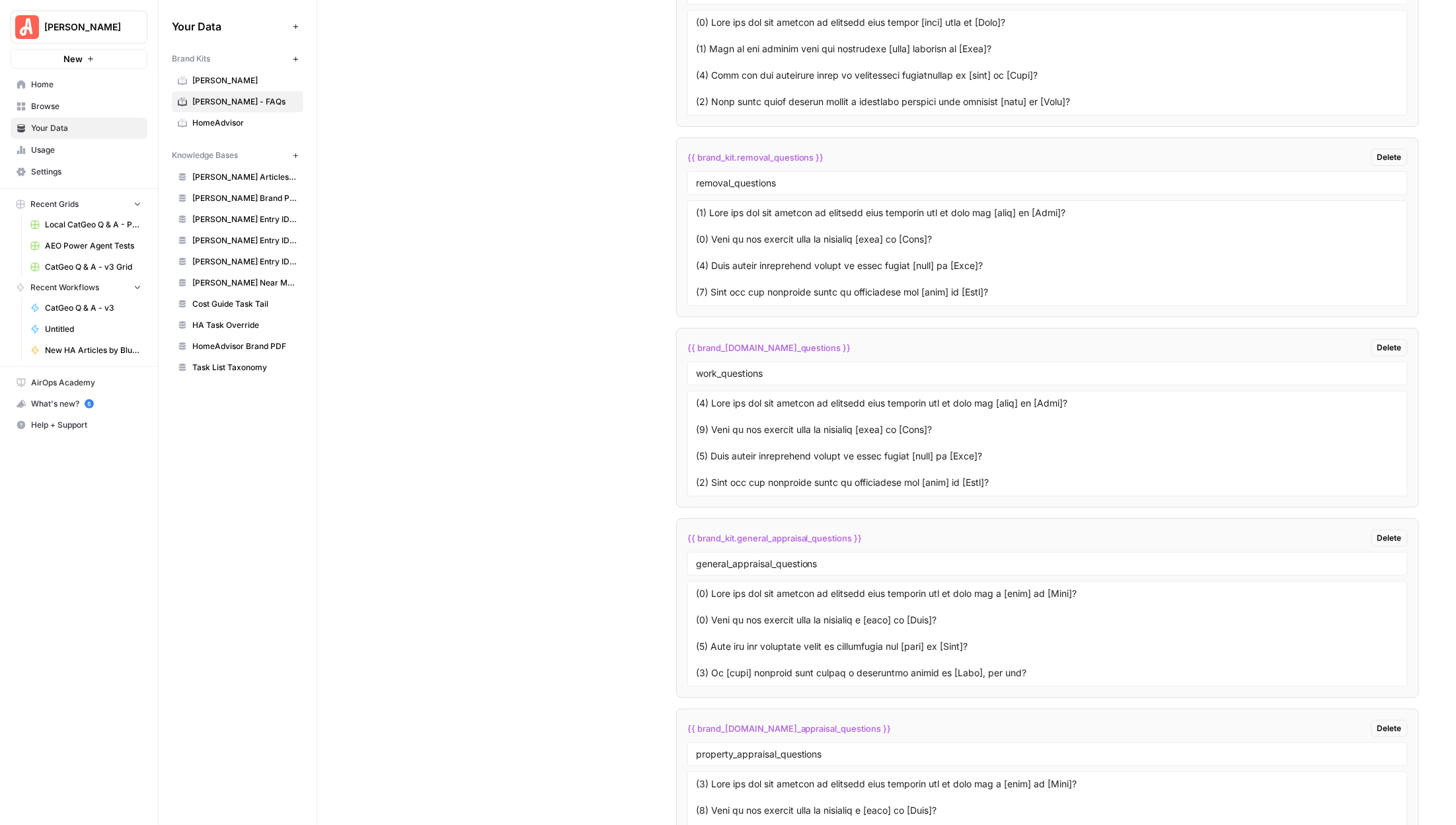
scroll to position [3933, 0]
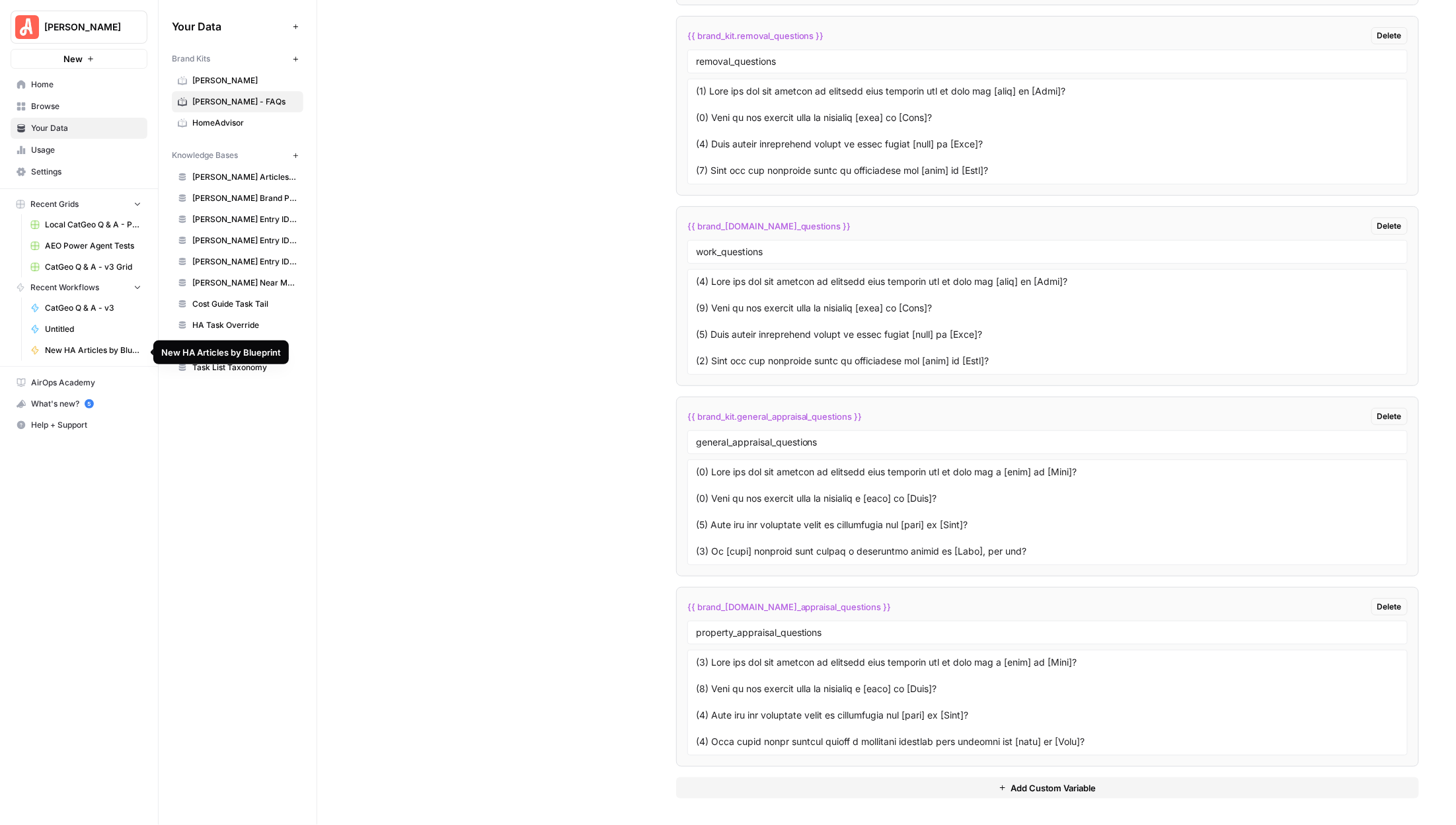
click at [1094, 31] on div "{{ brand_kit.removal_questions }} Delete" at bounding box center [1048, 35] width 721 height 17
